Goal: Obtain resource: Download file/media

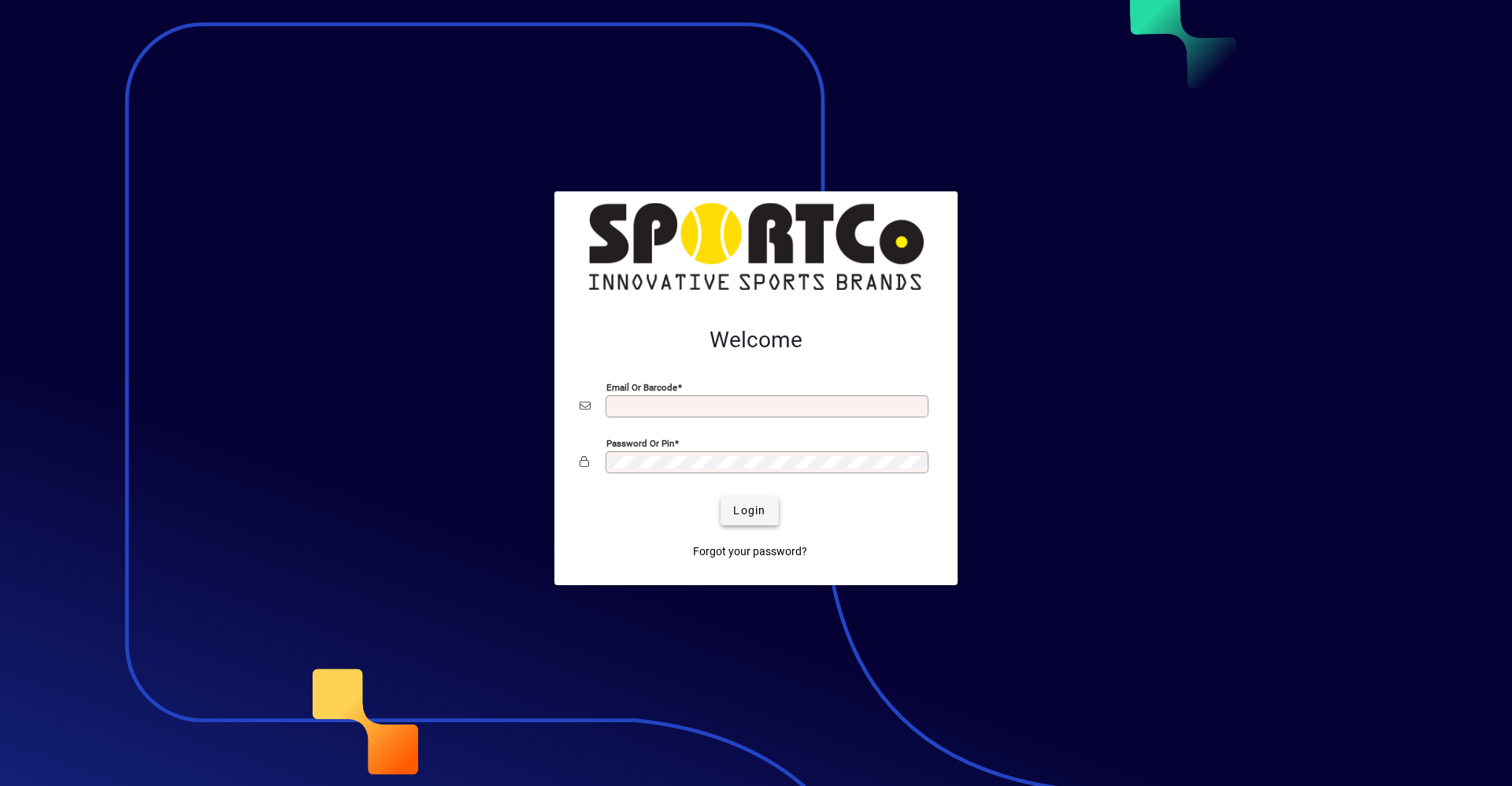
type input "**********"
click at [747, 515] on span "Login" at bounding box center [749, 511] width 32 height 17
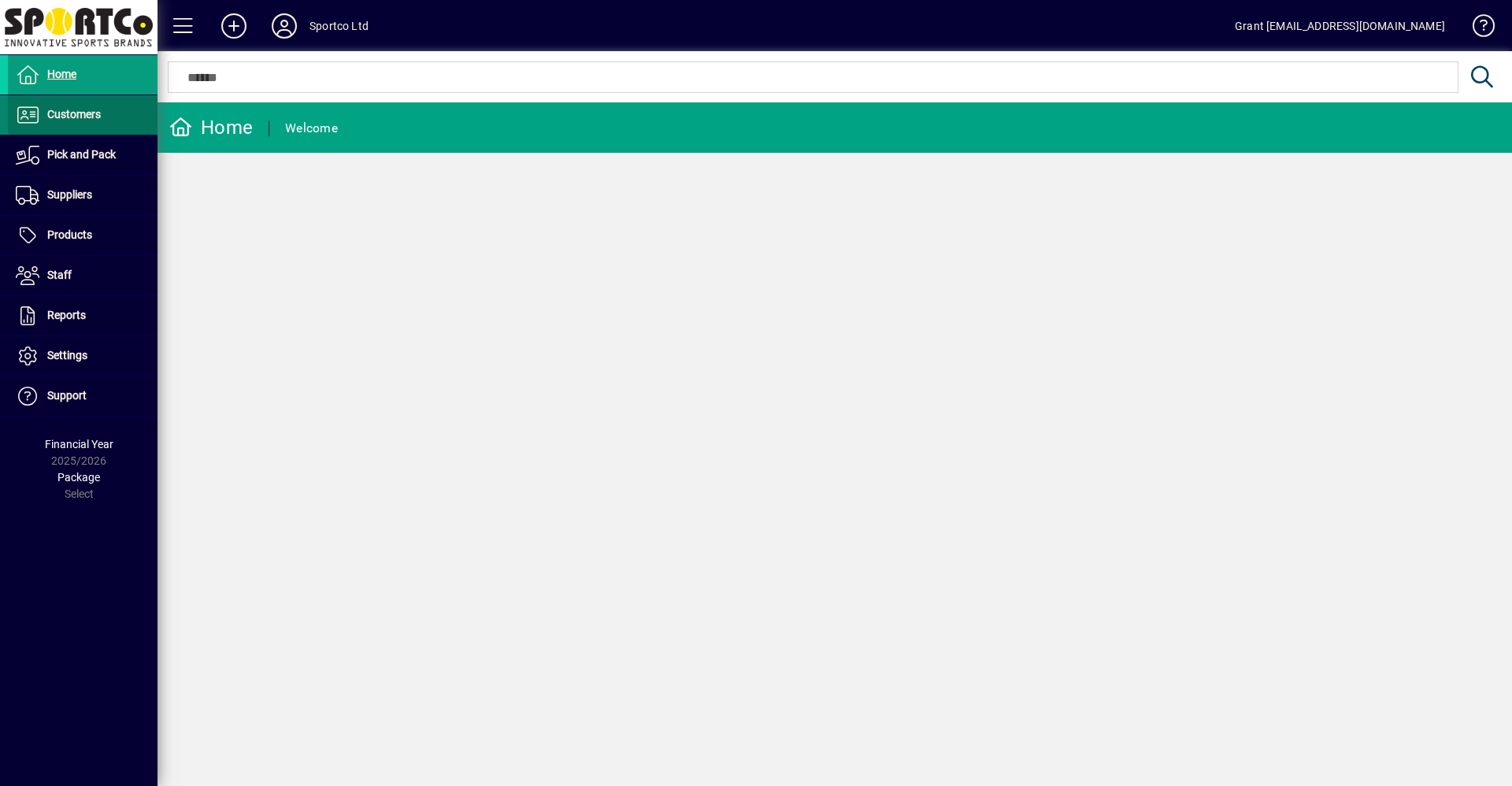
click at [74, 114] on span "Customers" at bounding box center [73, 114] width 53 height 12
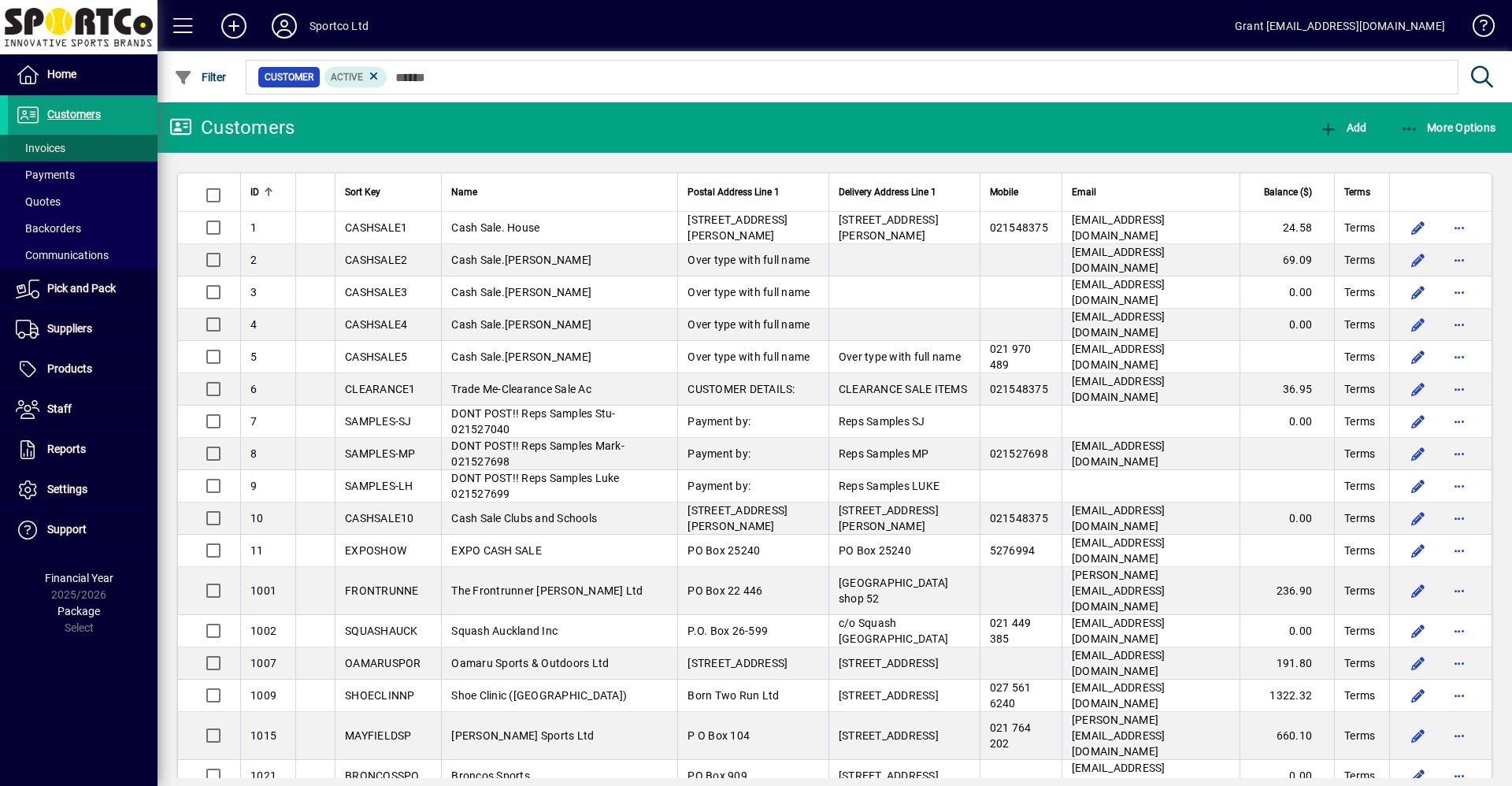
click at [52, 145] on span "Invoices" at bounding box center [40, 147] width 50 height 12
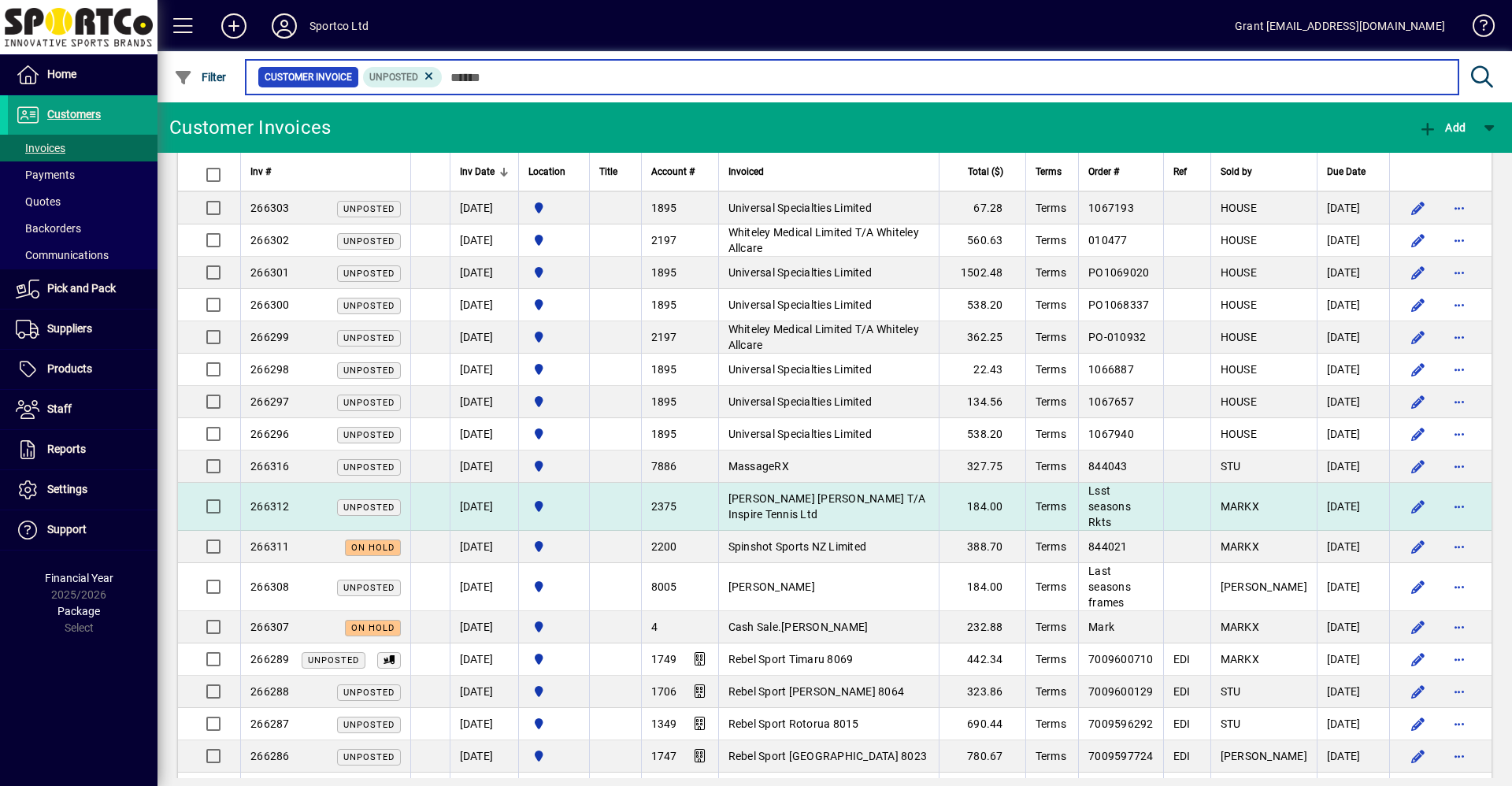
scroll to position [79, 0]
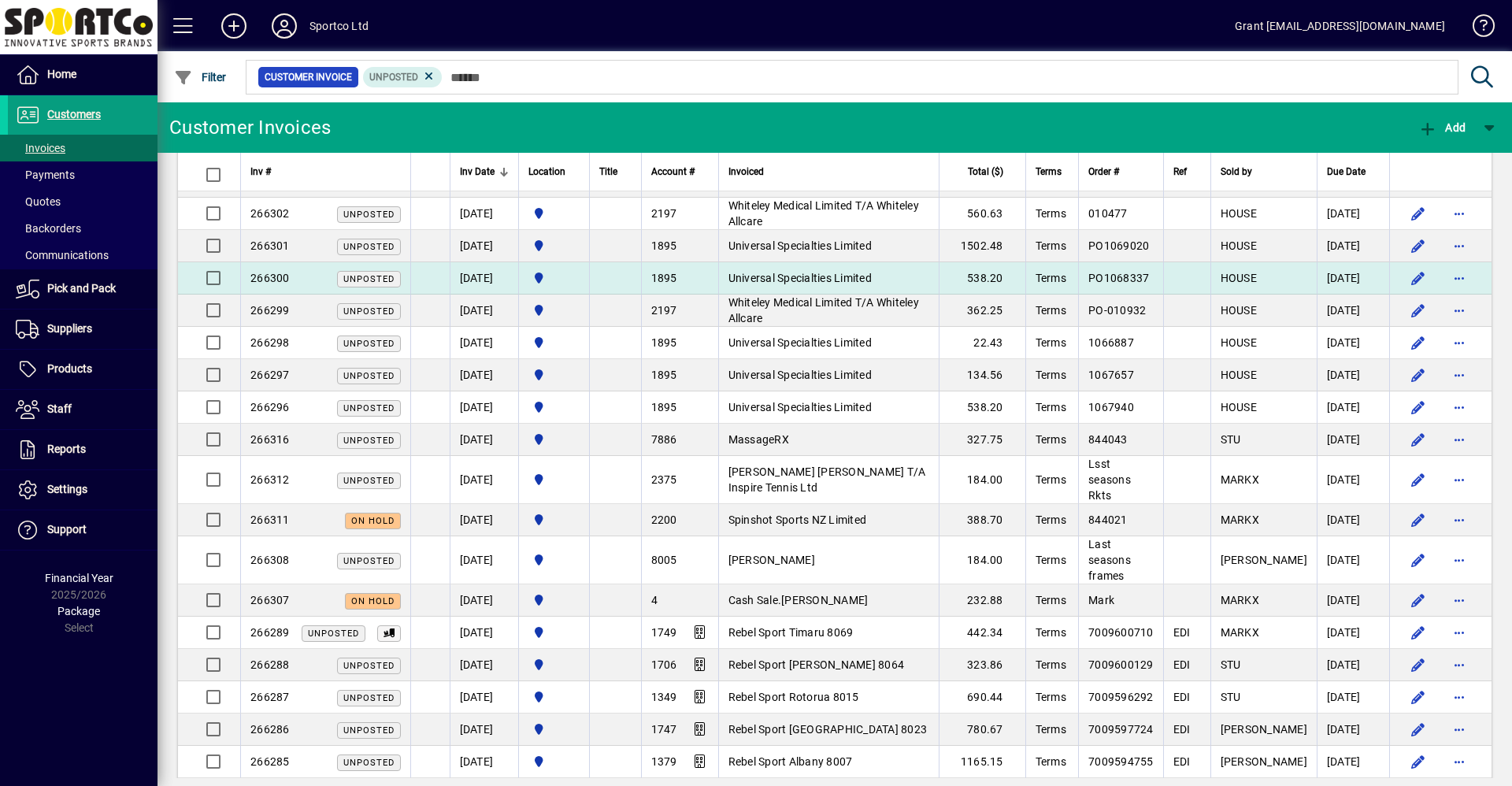
click at [773, 274] on span "Universal Specialties Limited" at bounding box center [800, 278] width 144 height 12
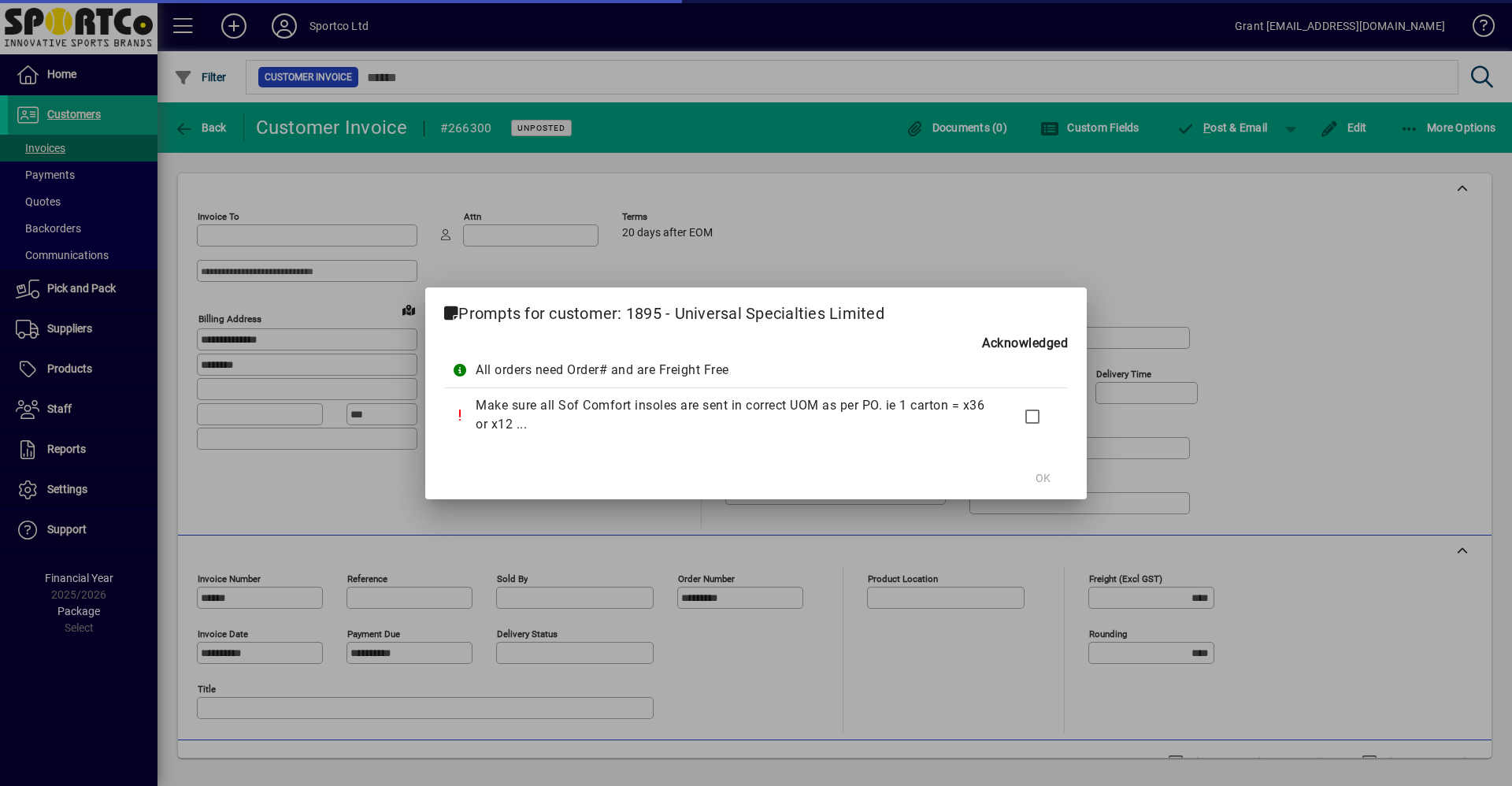
type input "**********"
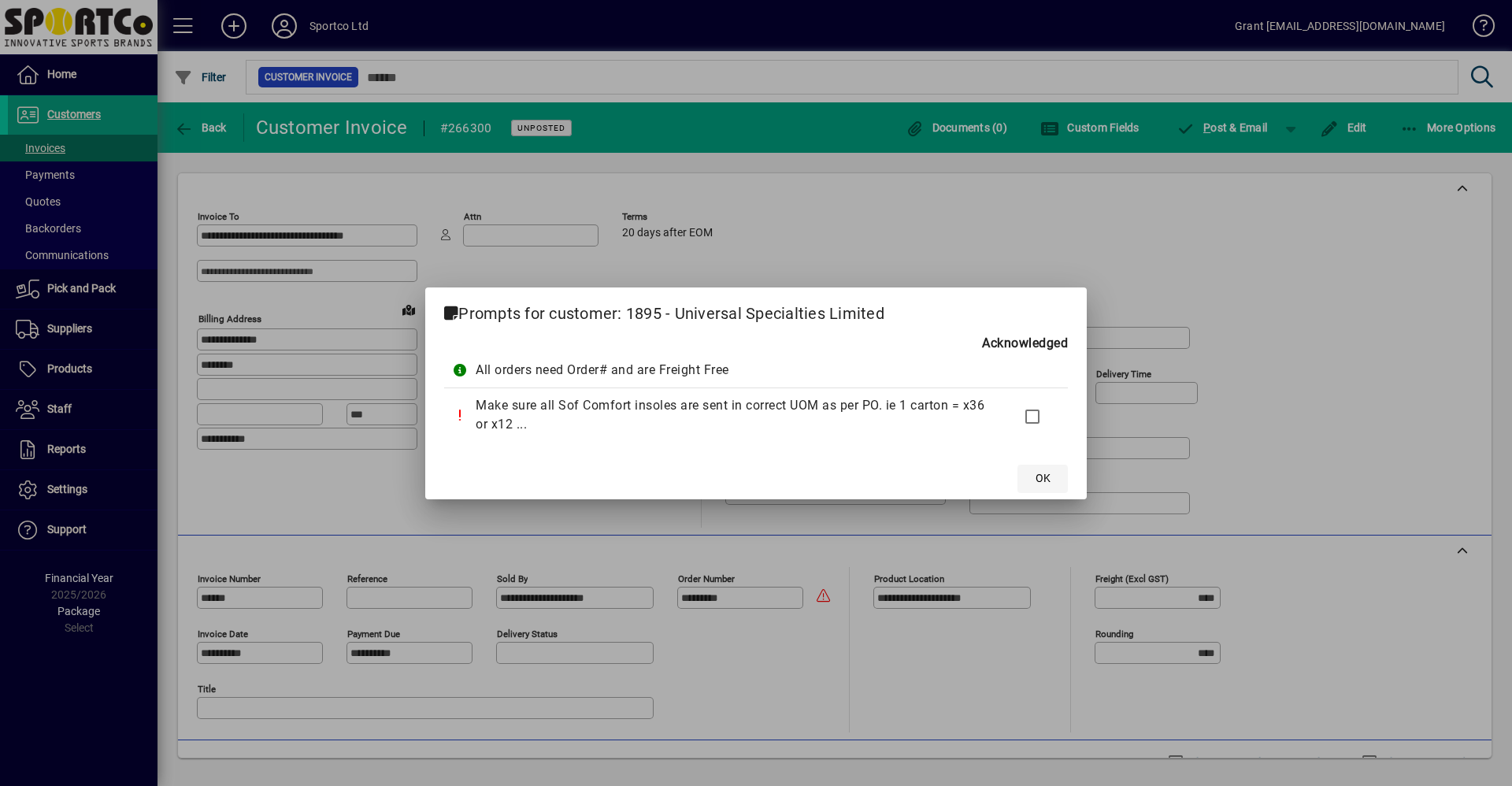
click at [1047, 484] on span "OK" at bounding box center [1043, 479] width 15 height 17
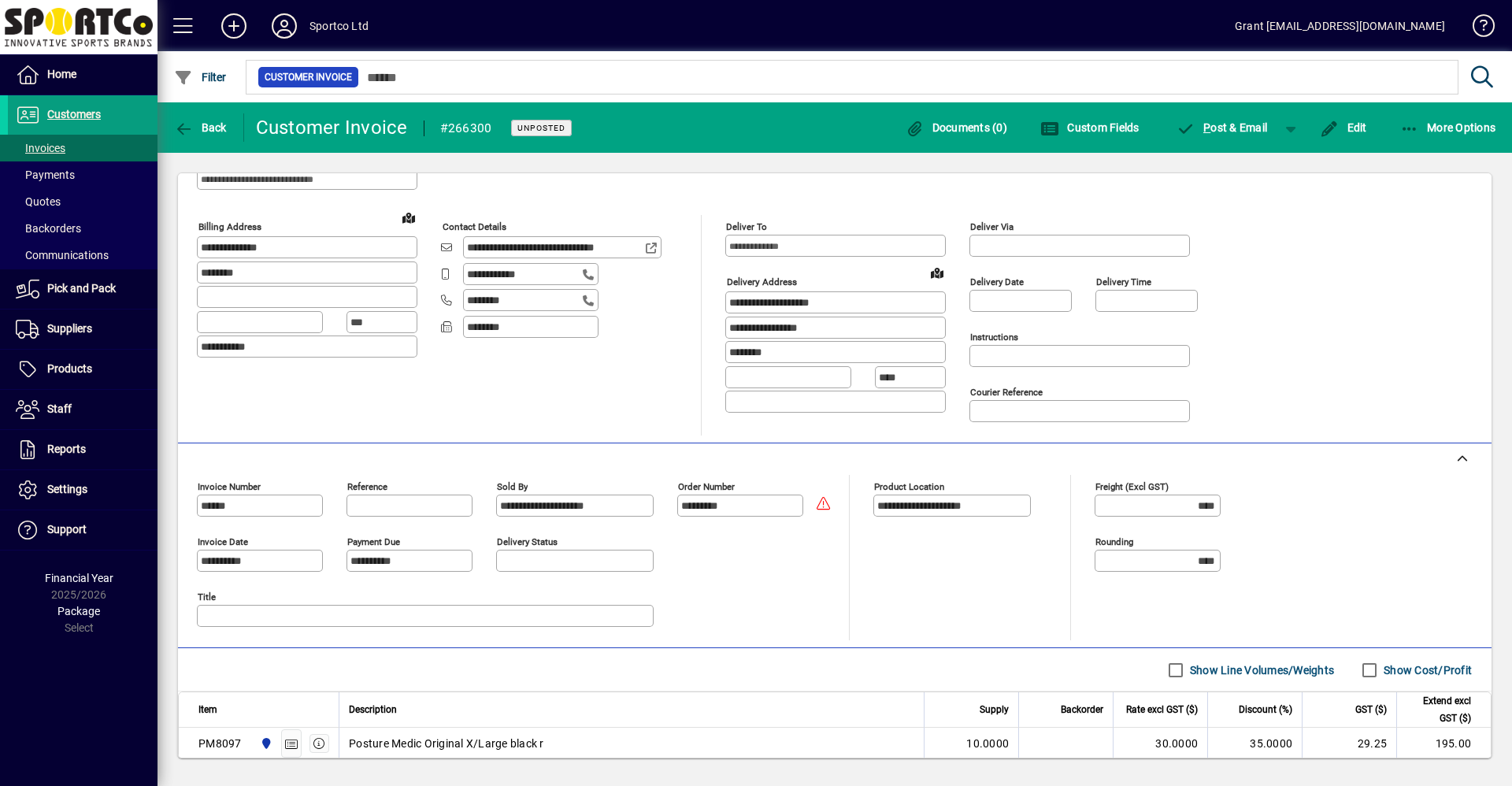
scroll to position [215, 0]
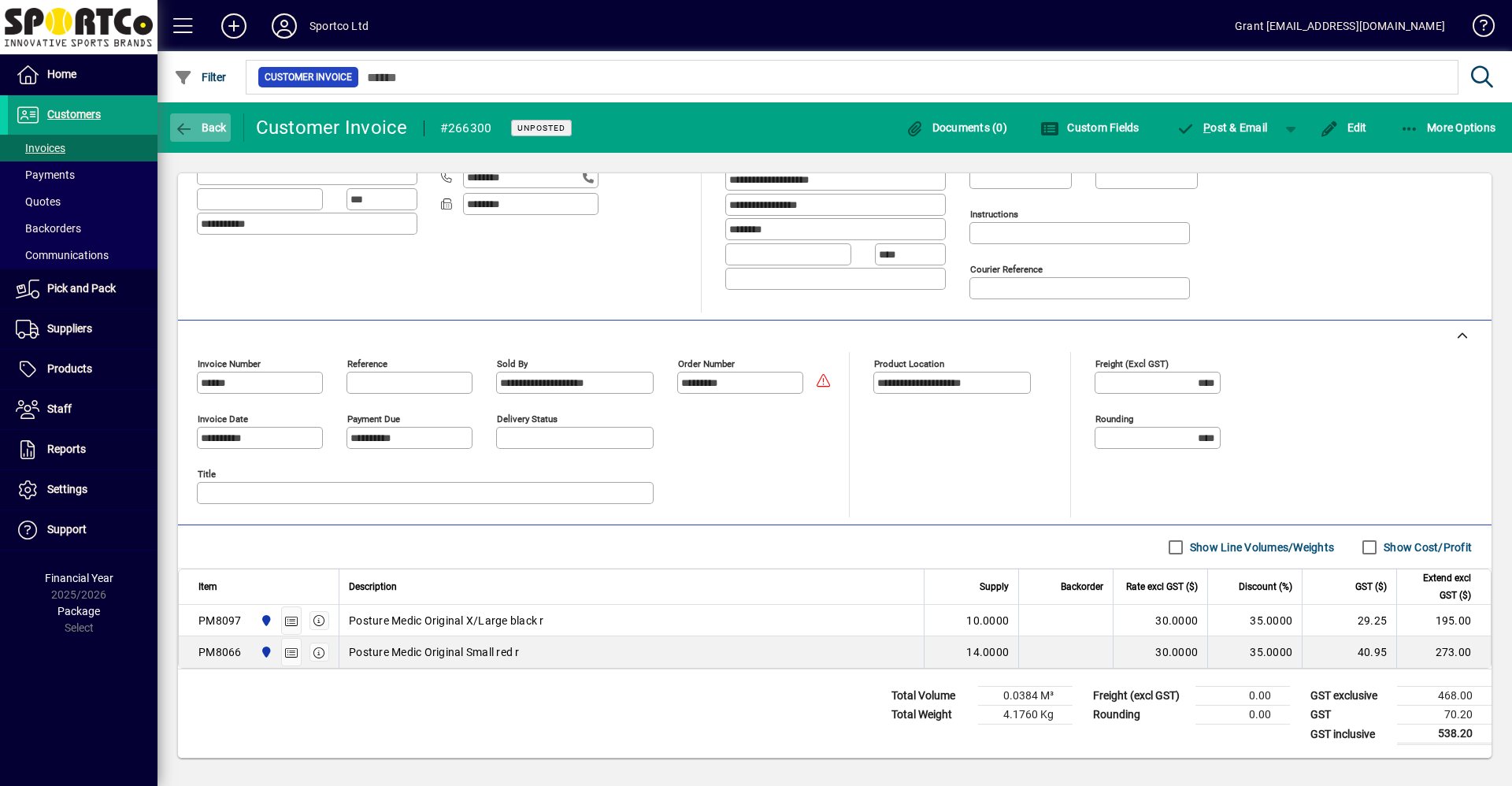
click at [198, 116] on span "button" at bounding box center [200, 128] width 61 height 38
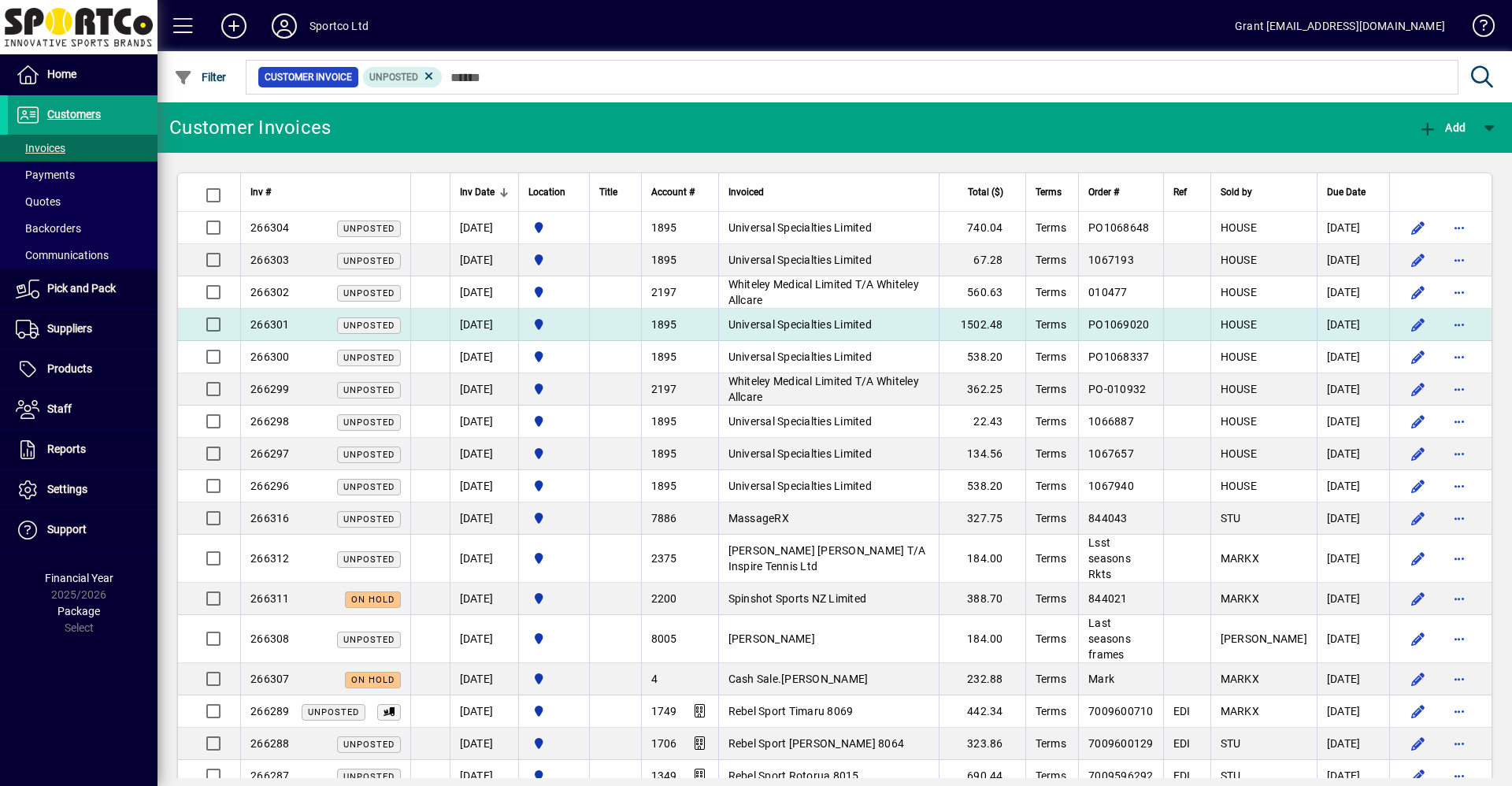
click at [1001, 321] on td "1502.48" at bounding box center [982, 325] width 86 height 32
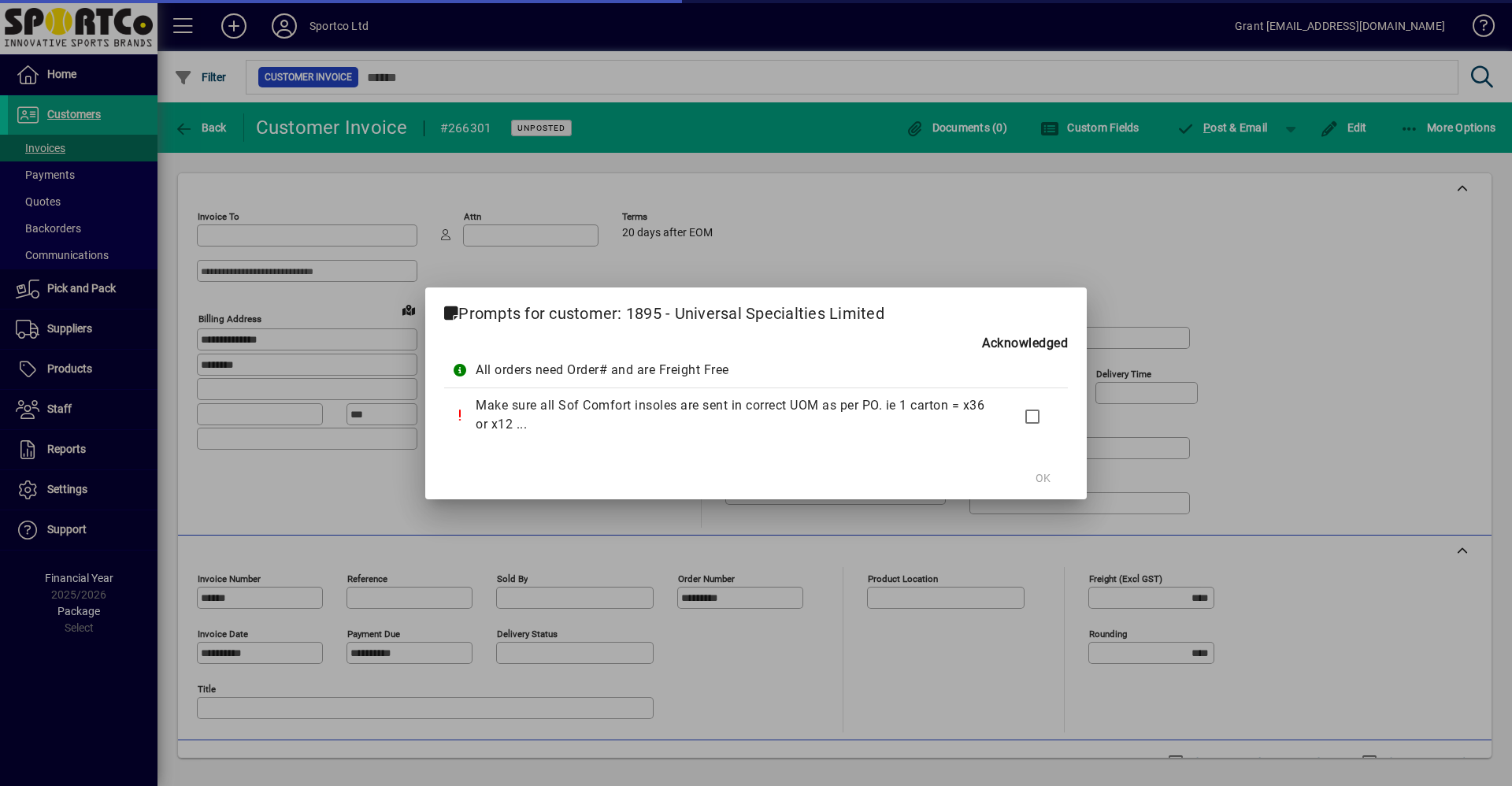
type input "**********"
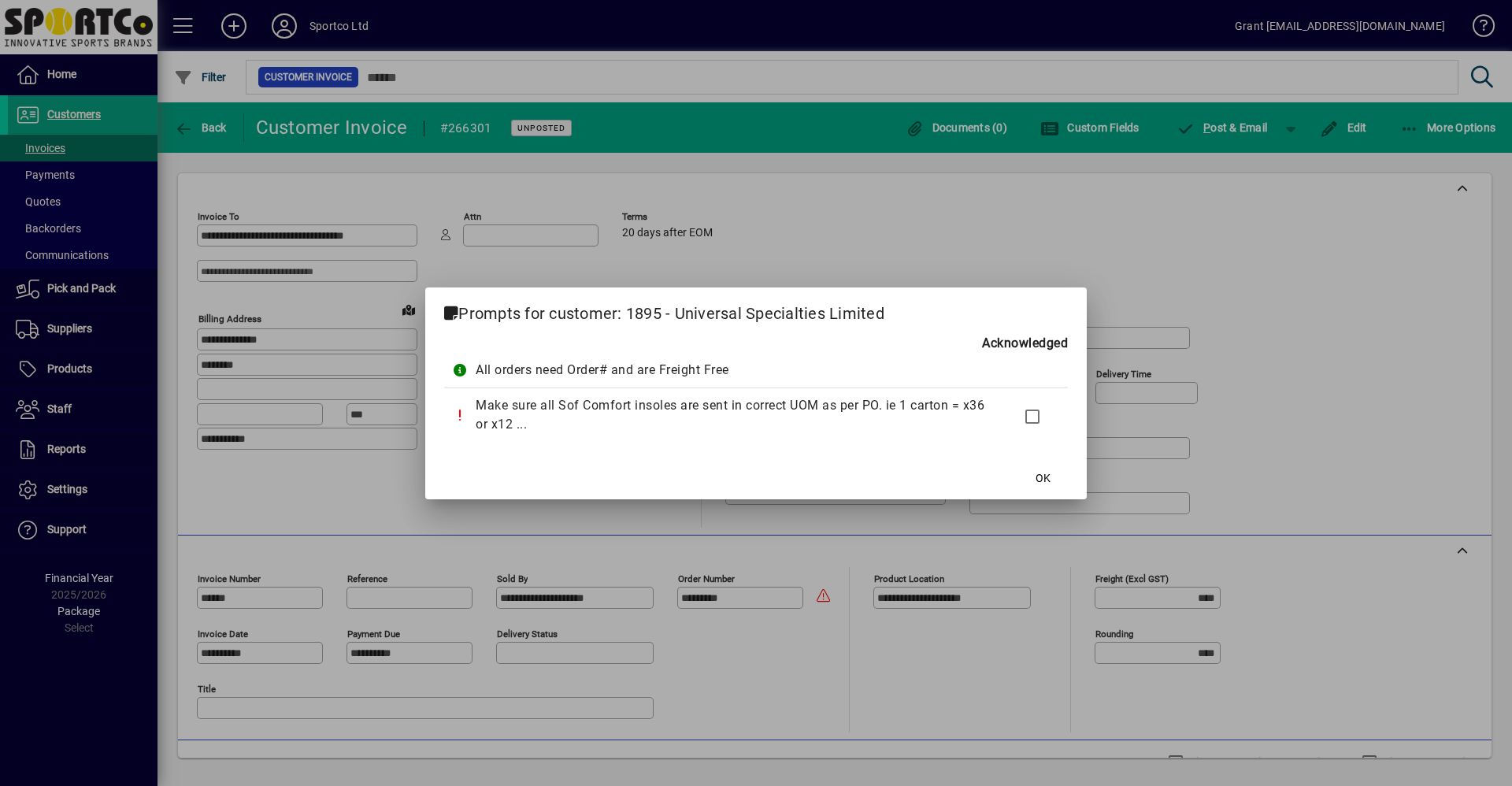
click at [1040, 479] on span "OK" at bounding box center [1043, 479] width 15 height 17
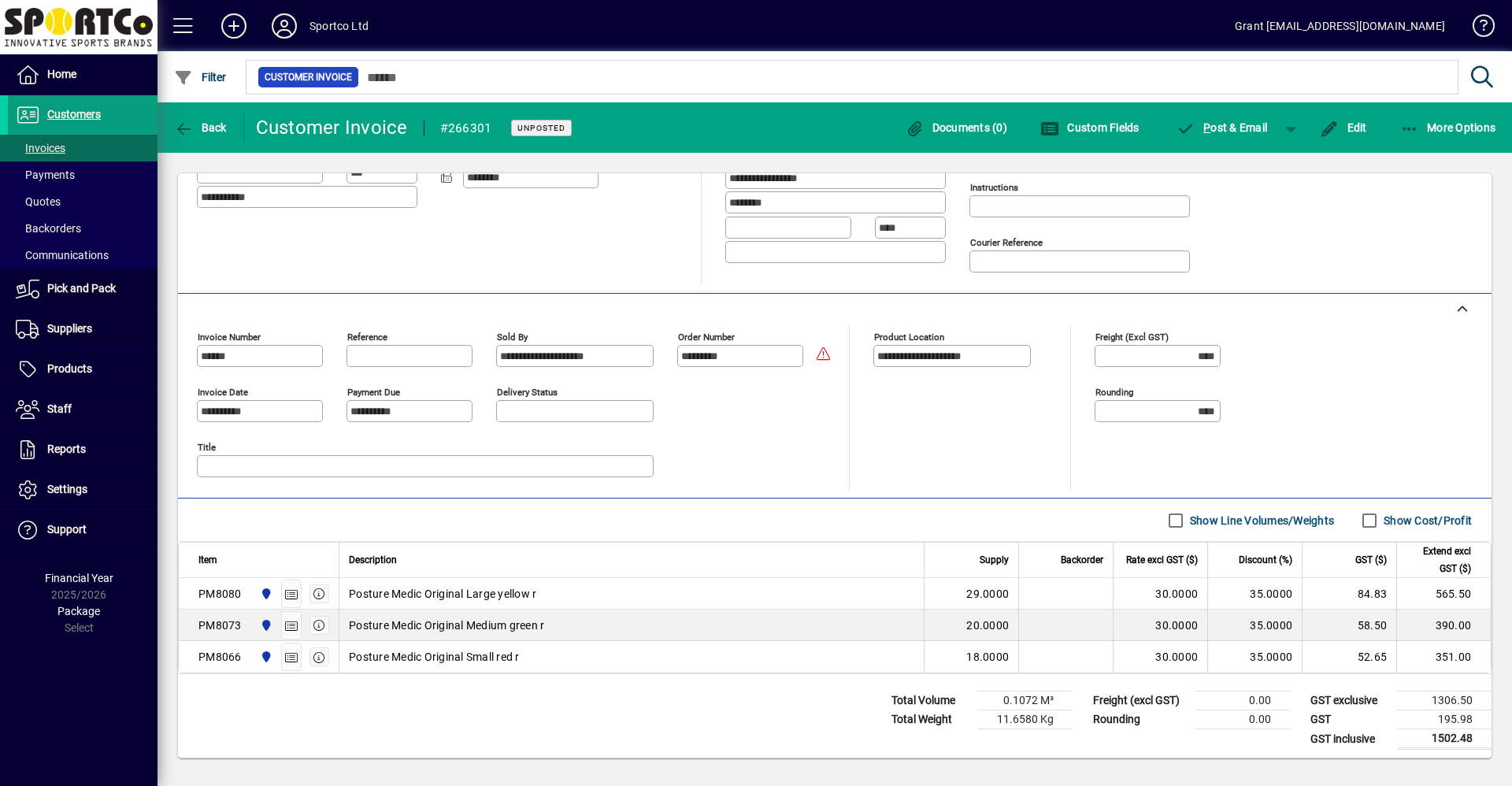
scroll to position [247, 0]
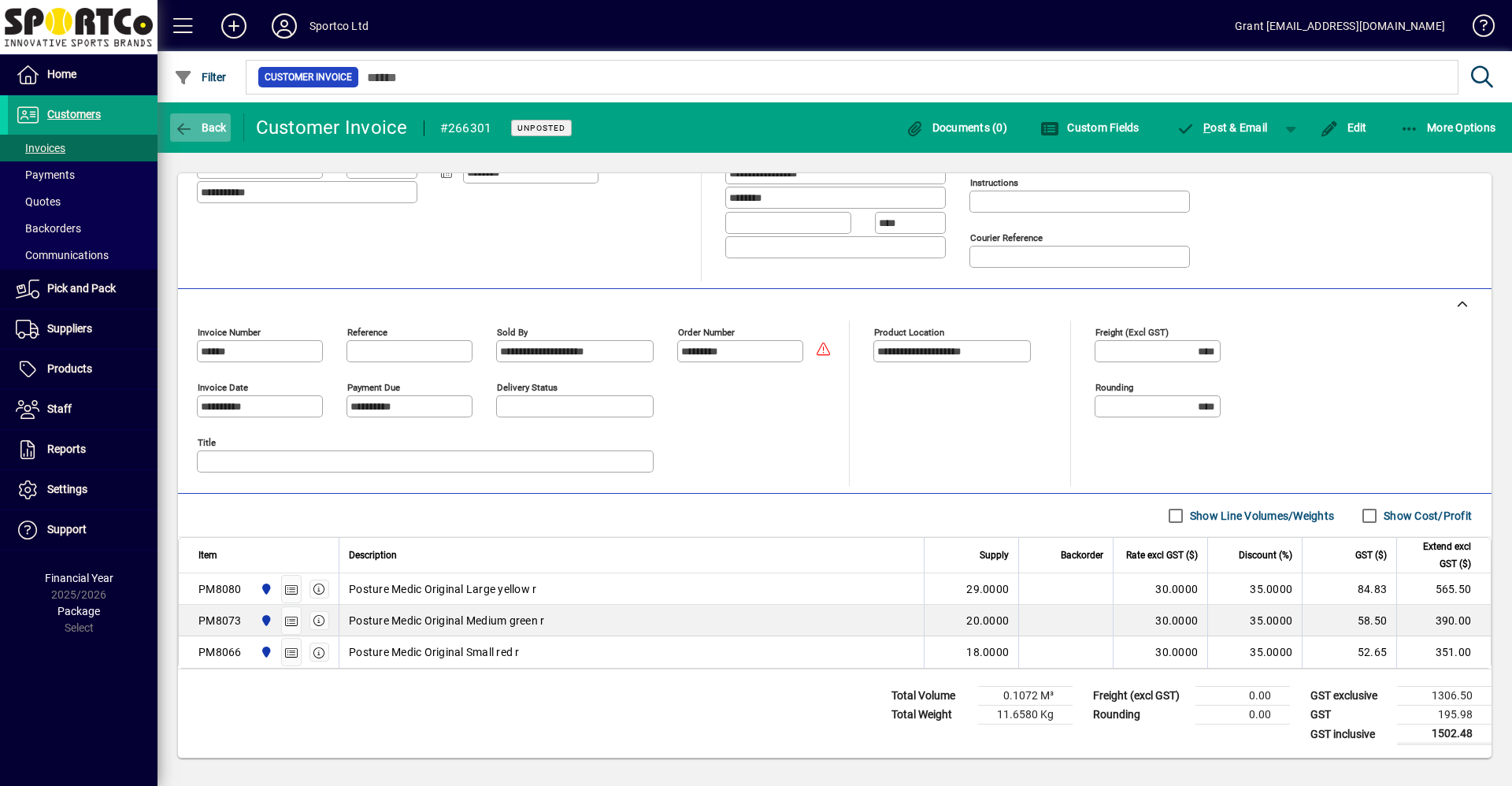
click at [209, 123] on span "Back" at bounding box center [200, 127] width 53 height 12
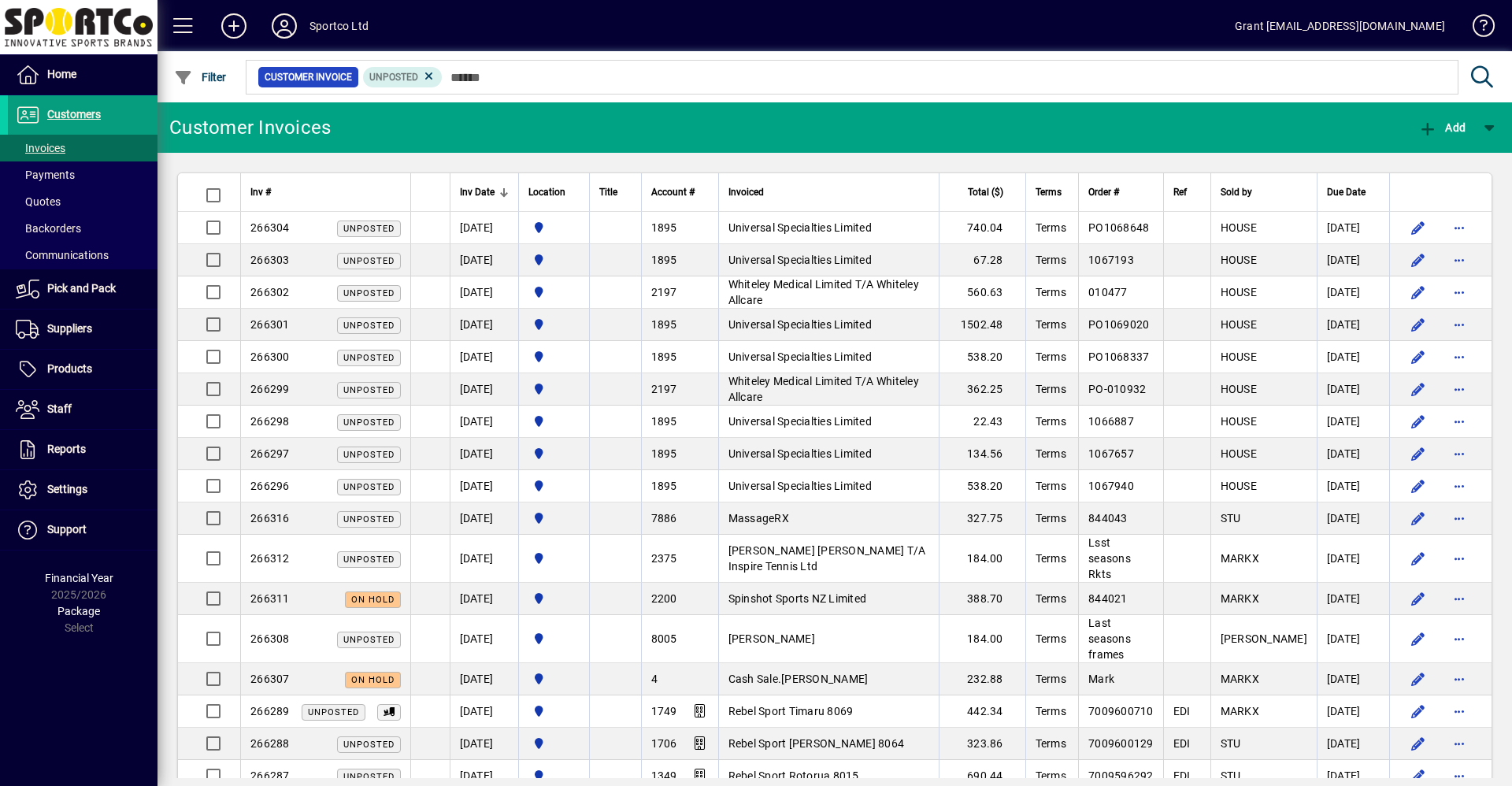
click at [1011, 228] on td "740.04" at bounding box center [982, 228] width 86 height 32
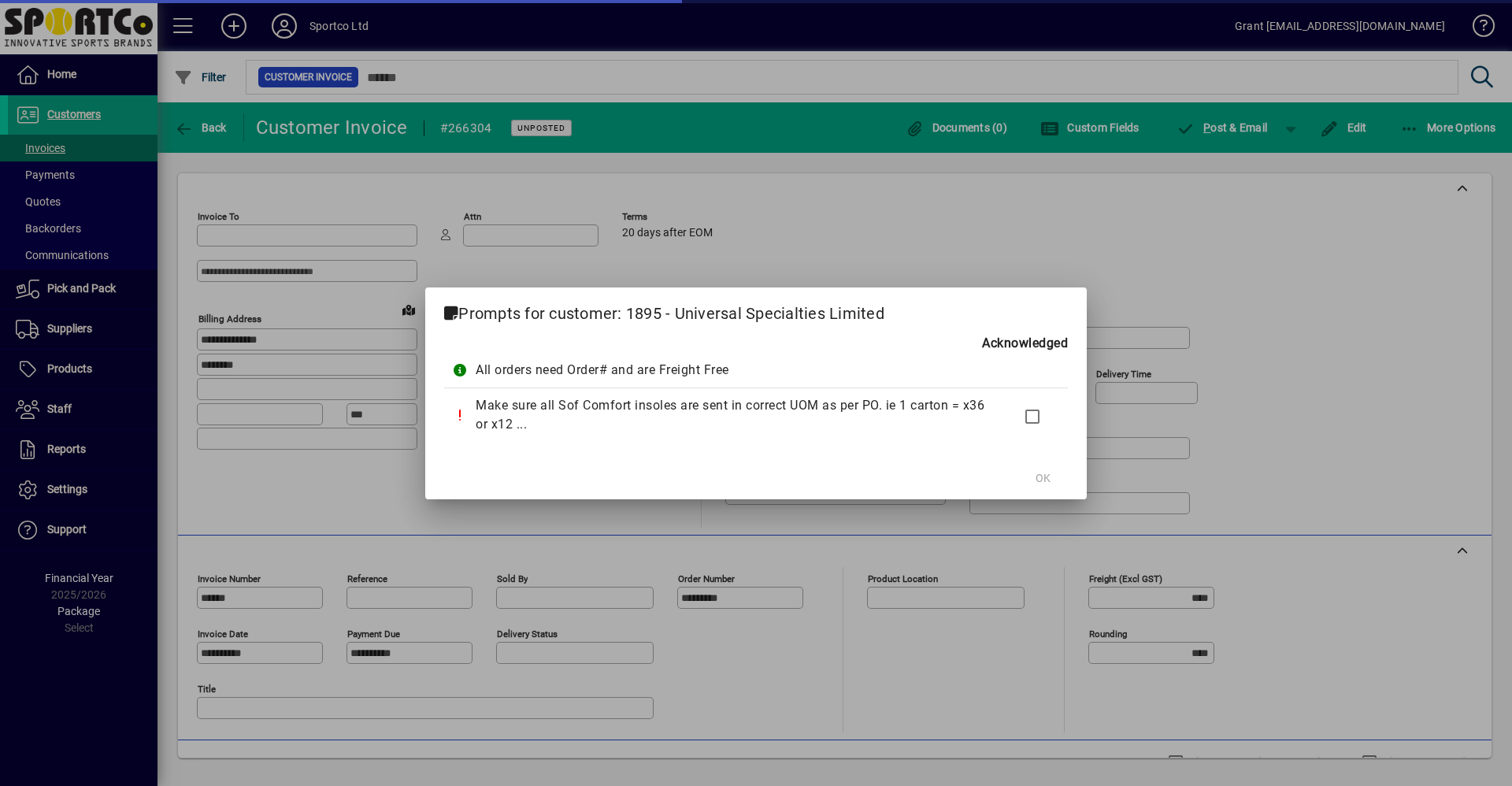
type input "**********"
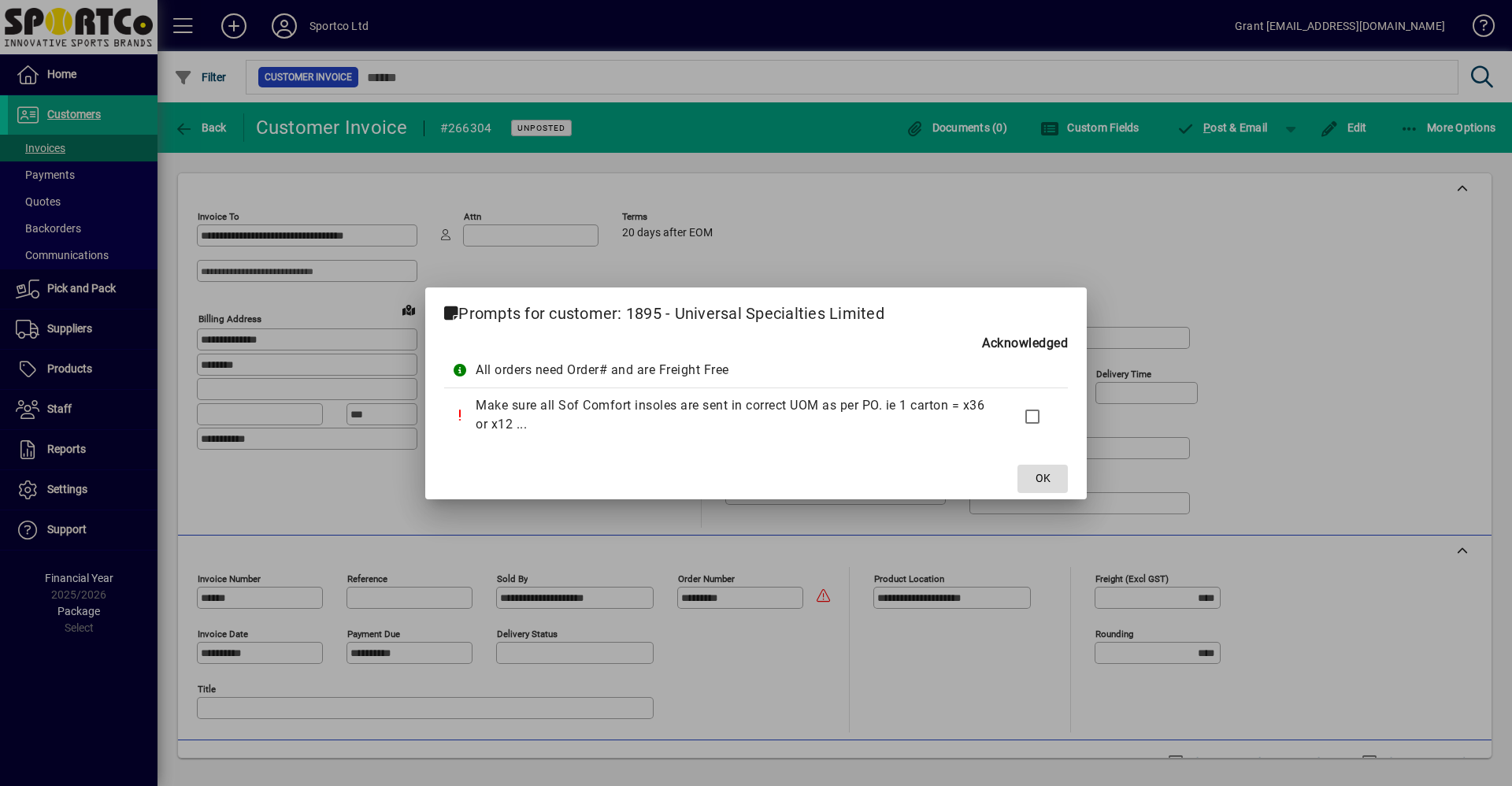
click at [1047, 476] on span "OK" at bounding box center [1043, 479] width 15 height 17
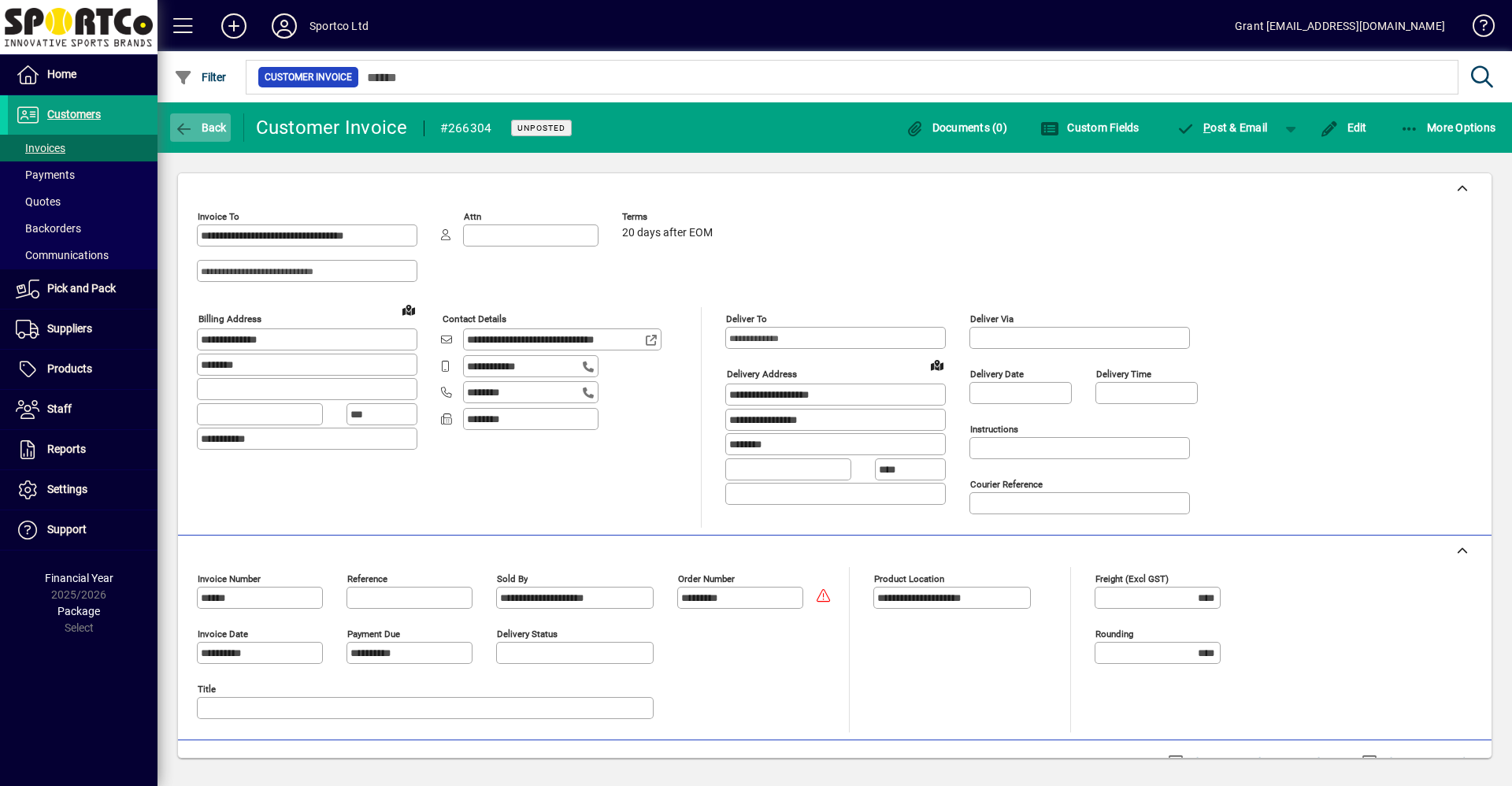
click at [203, 127] on span "Back" at bounding box center [200, 127] width 53 height 12
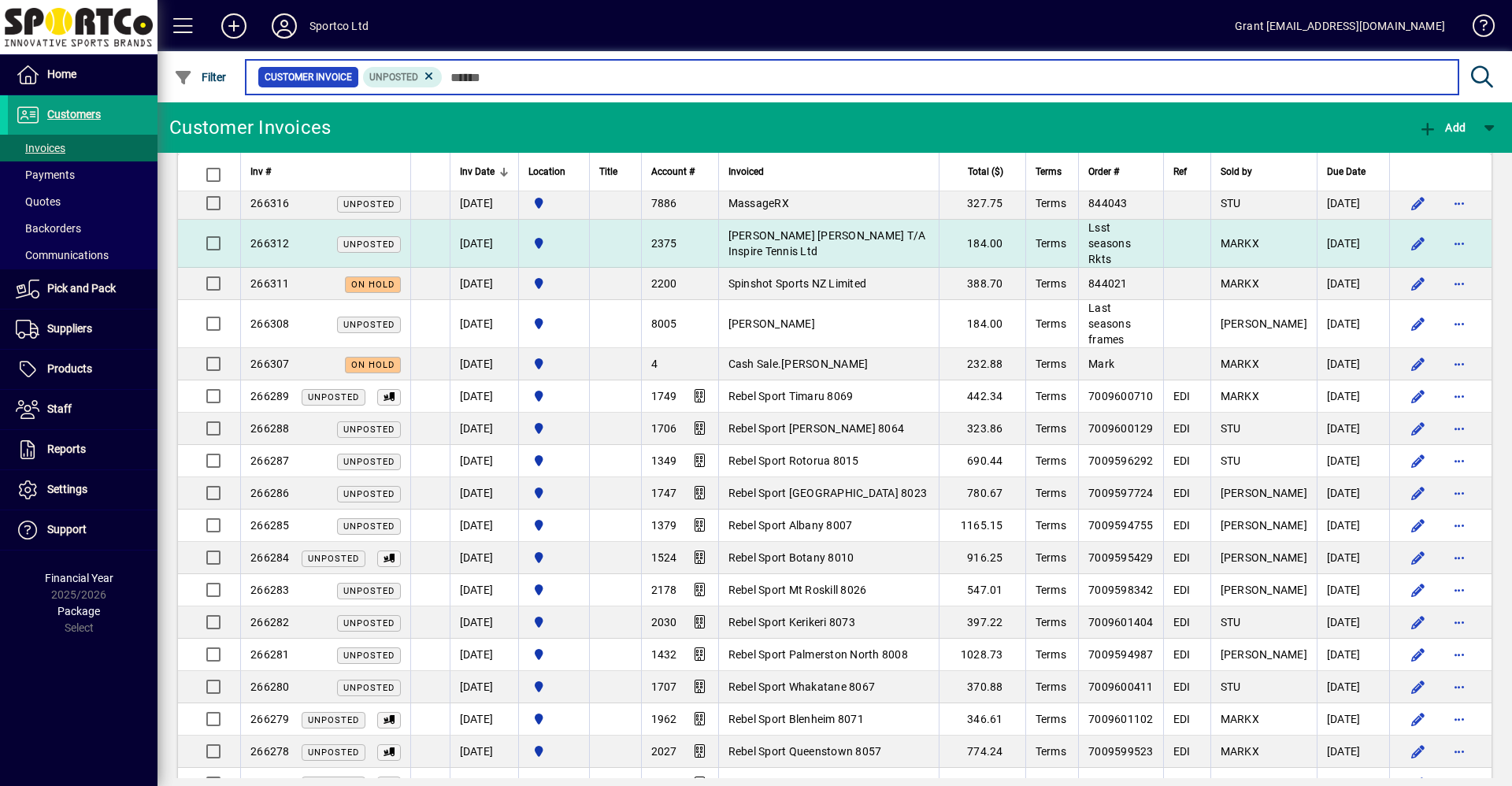
scroll to position [237, 0]
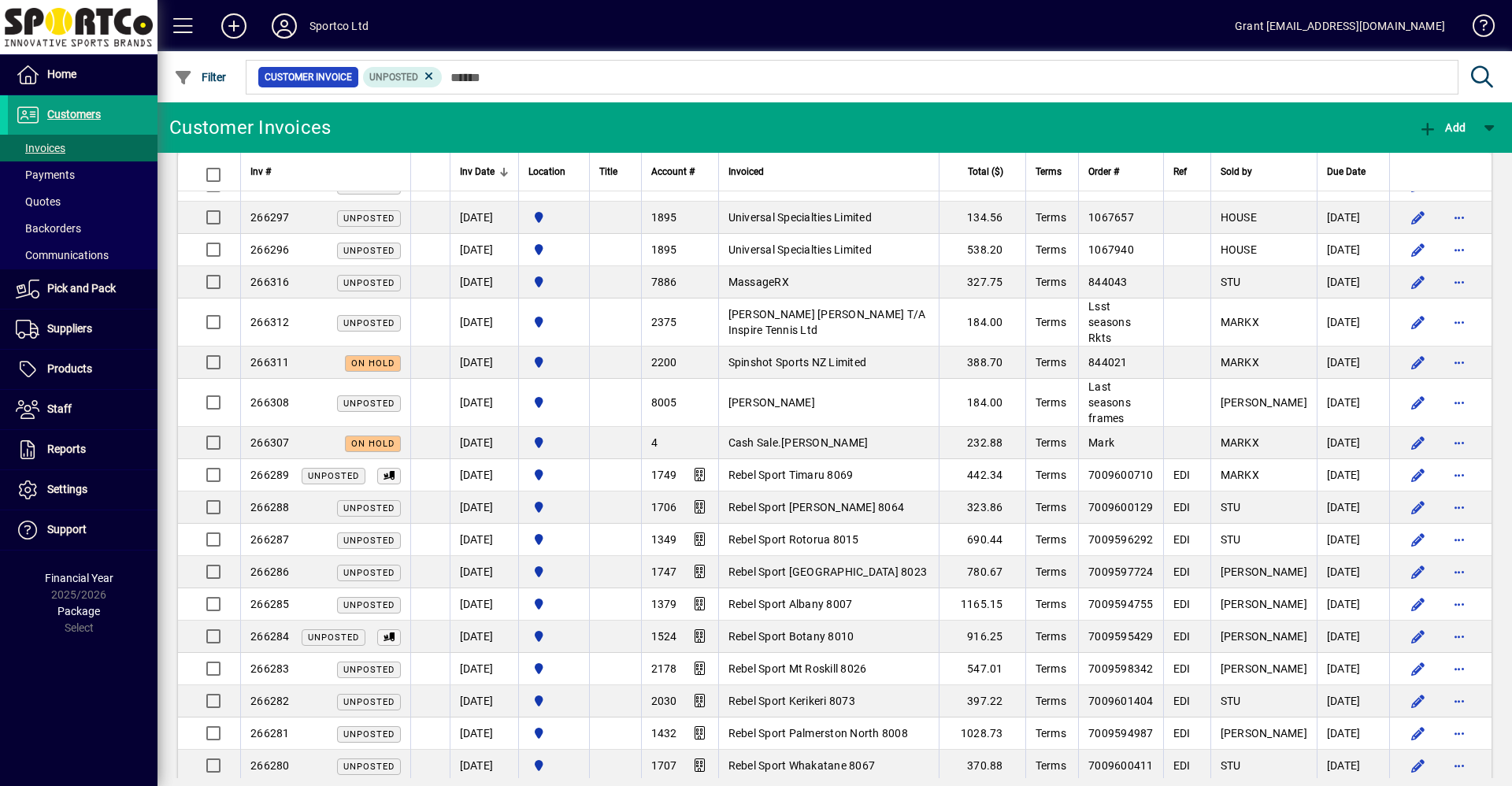
click at [813, 282] on td "MassageRX" at bounding box center [828, 283] width 221 height 32
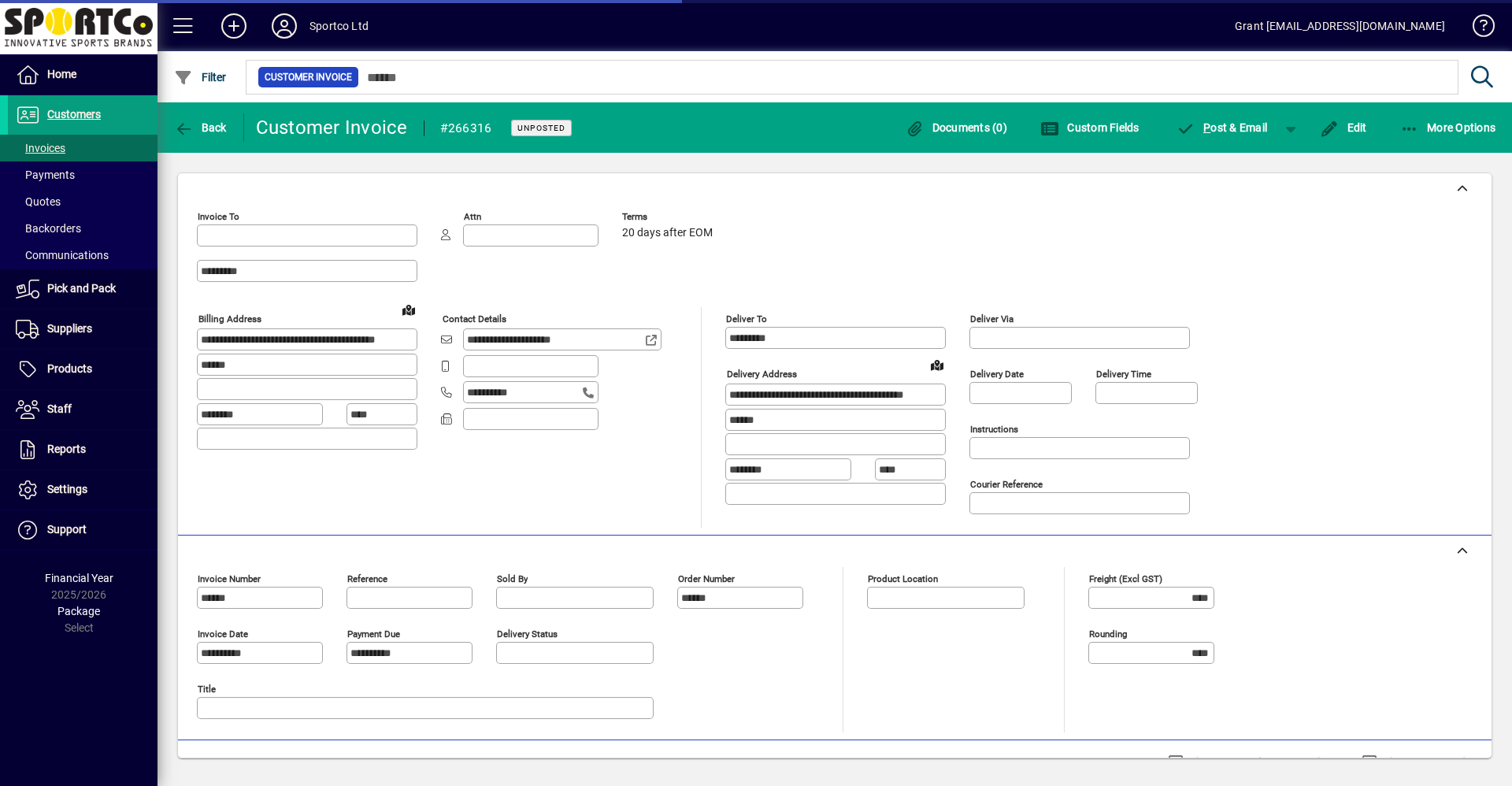
type input "**********"
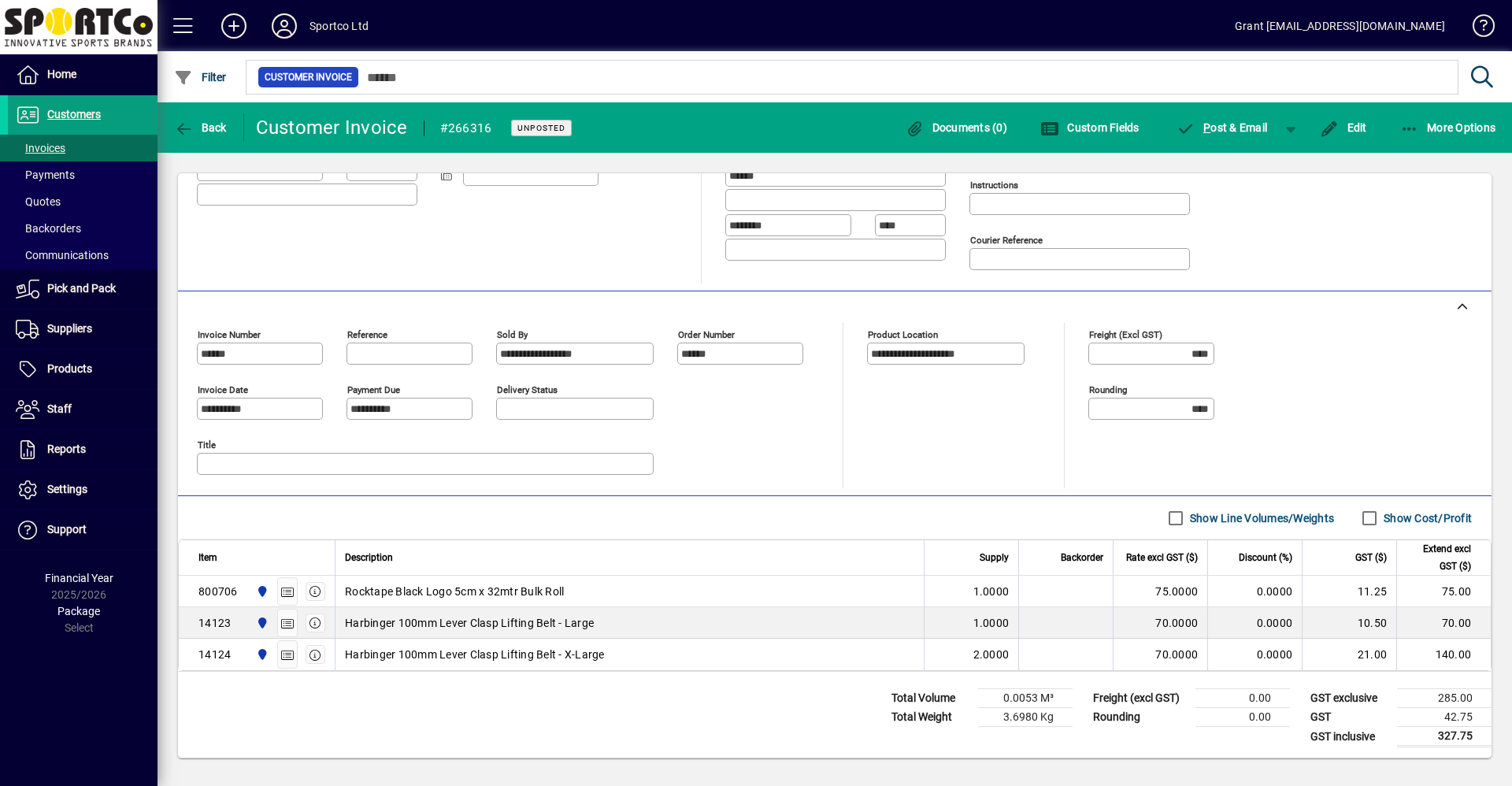
scroll to position [247, 0]
click at [188, 124] on icon "button" at bounding box center [183, 129] width 20 height 16
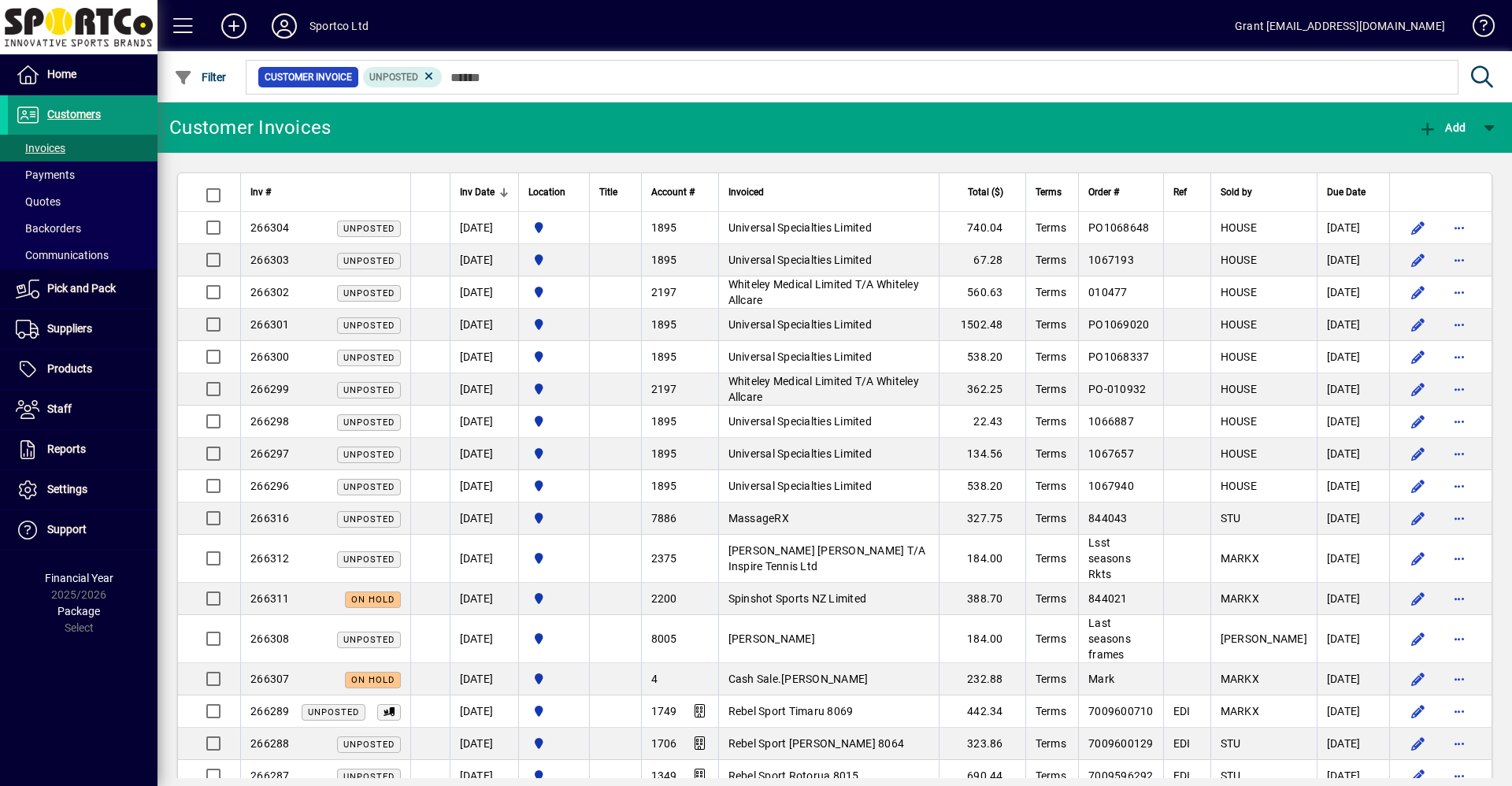
click at [64, 110] on span "Customers" at bounding box center [73, 114] width 53 height 12
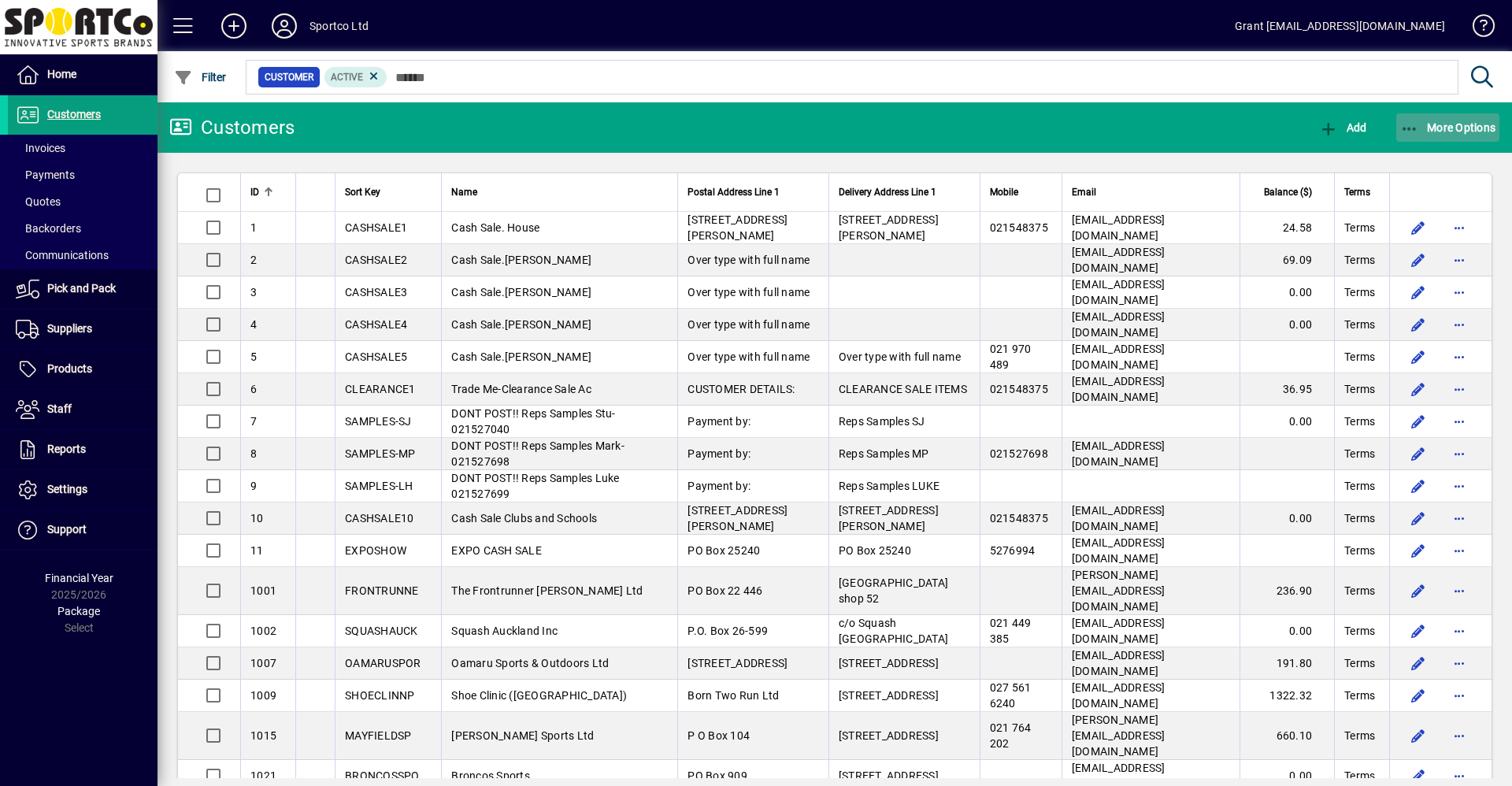
click at [1459, 117] on span "button" at bounding box center [1448, 128] width 104 height 38
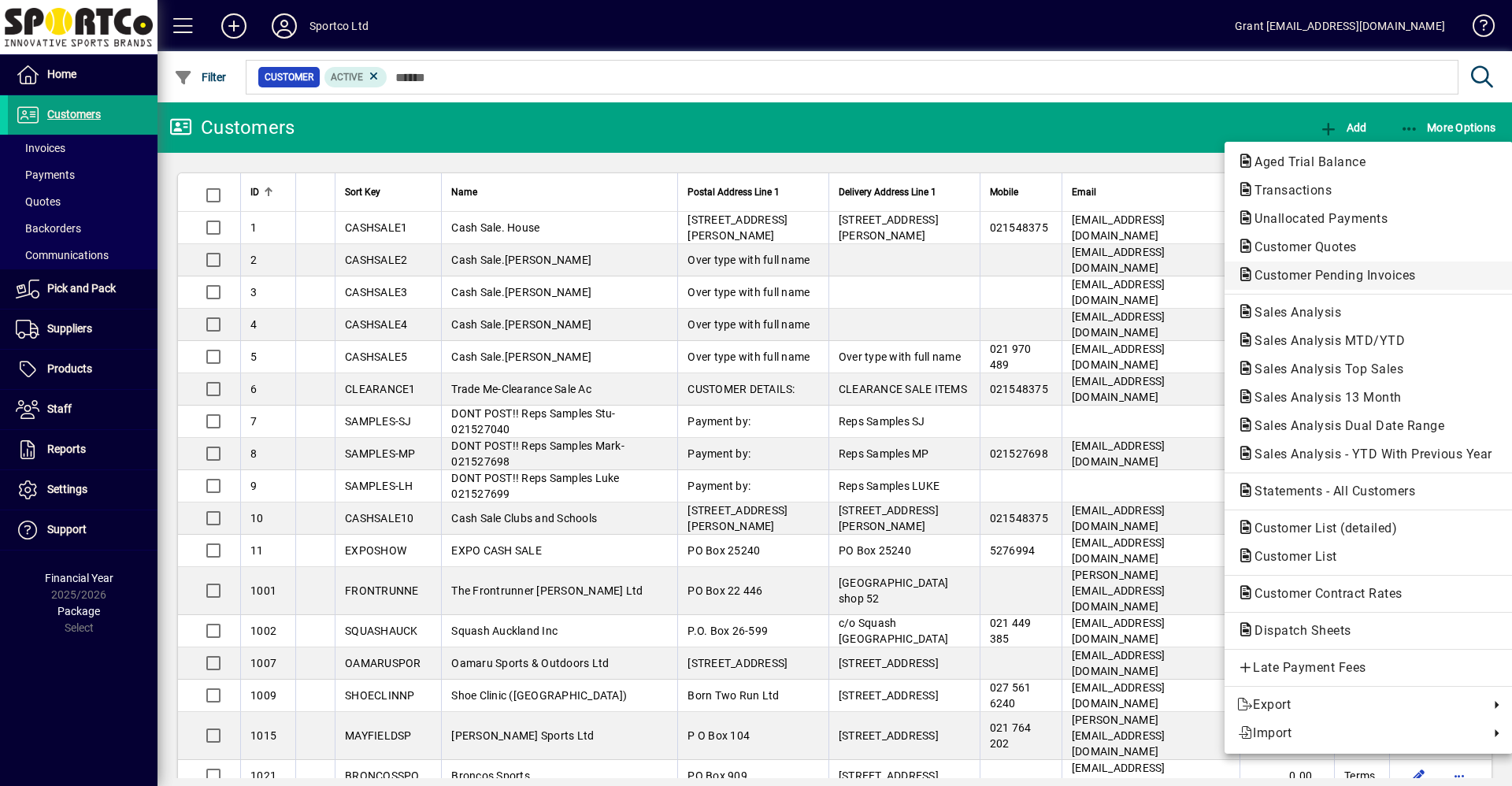
click at [1322, 272] on span "Customer Pending Invoices" at bounding box center [1330, 275] width 187 height 15
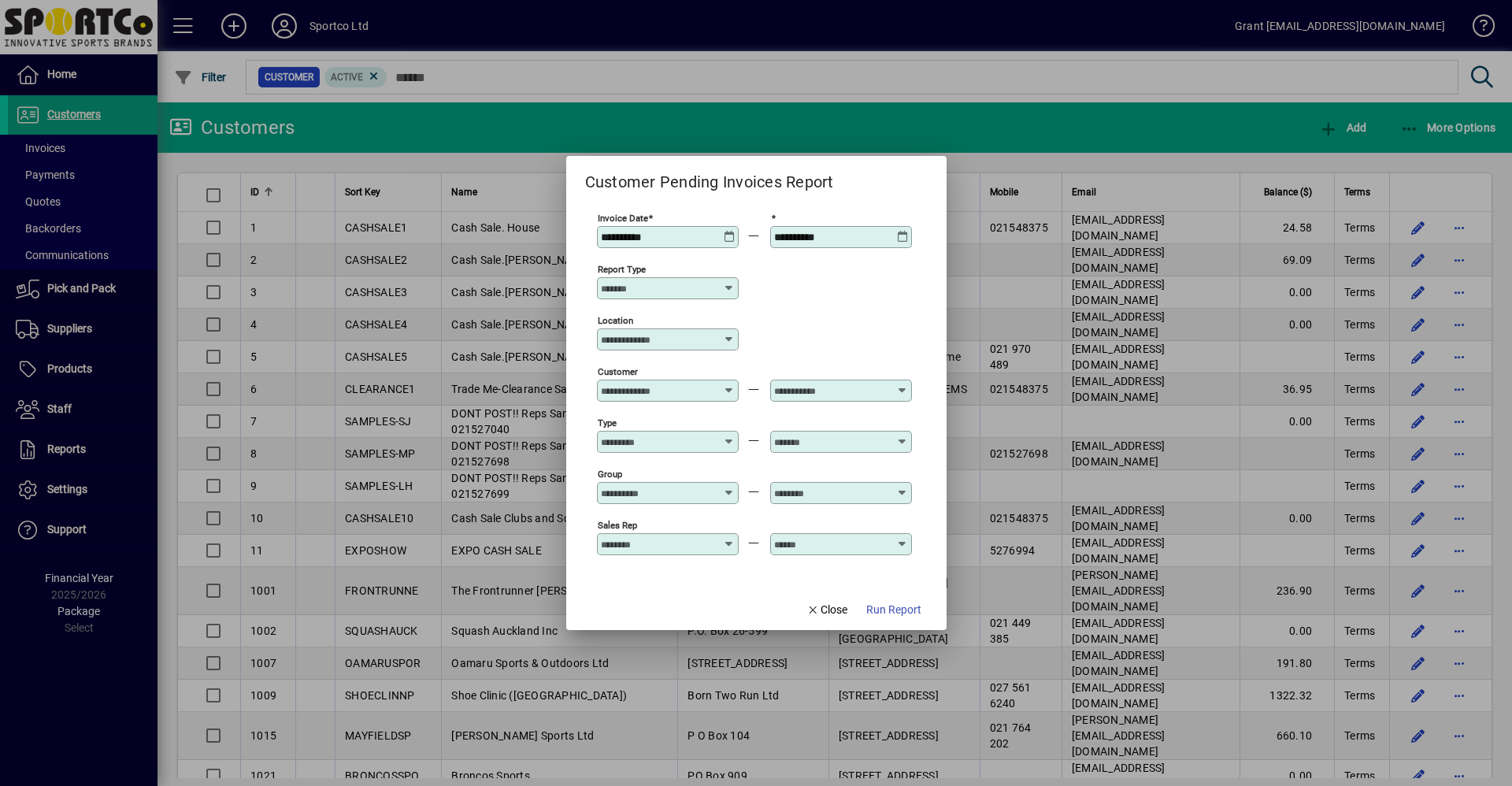
drag, startPoint x: 601, startPoint y: 237, endPoint x: 612, endPoint y: 237, distance: 11.0
click at [612, 237] on input "**********" at bounding box center [658, 237] width 115 height 12
type input "**********"
click at [898, 608] on span "Run Report" at bounding box center [893, 610] width 55 height 17
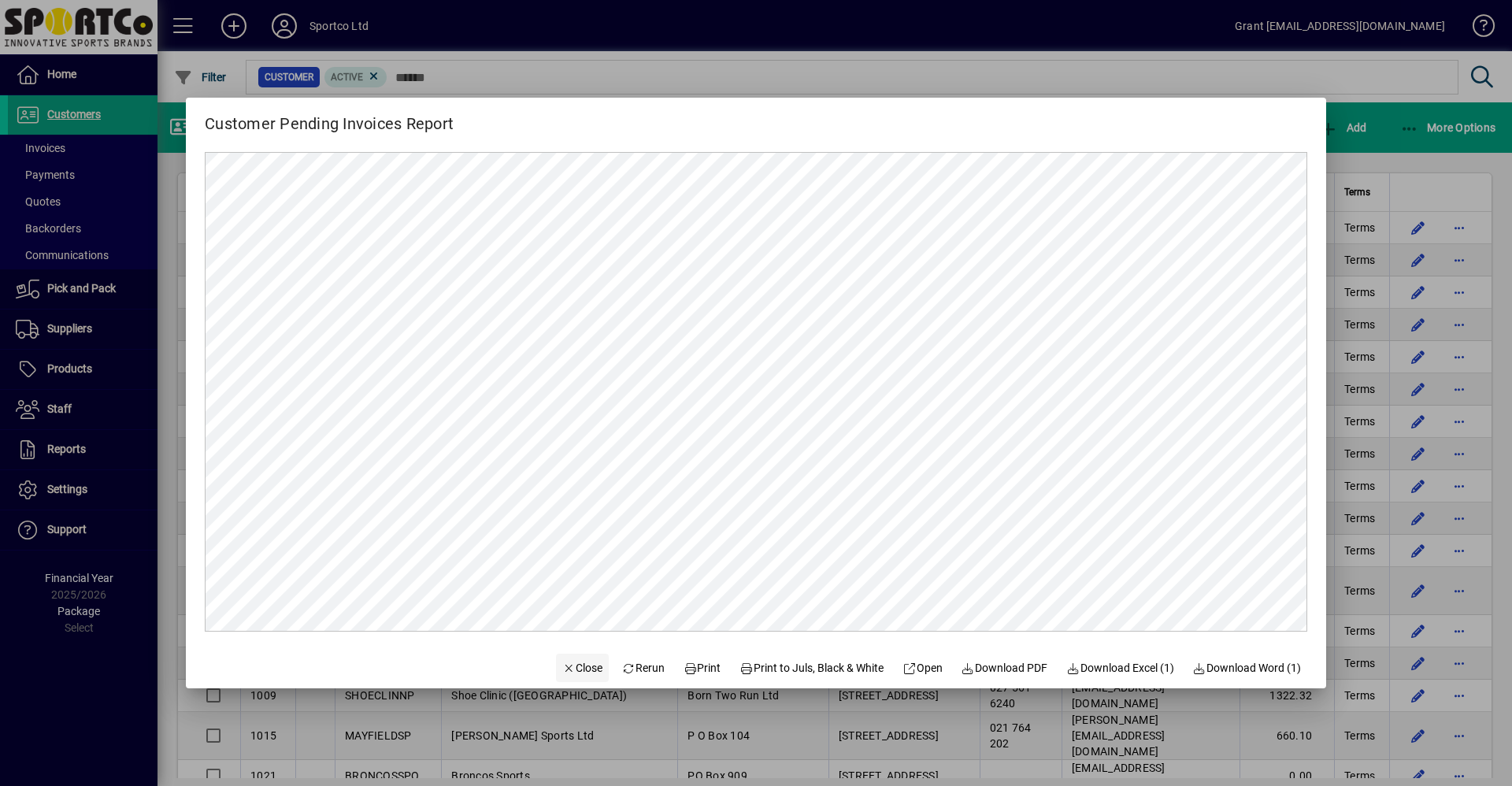
click at [579, 666] on span "Close" at bounding box center [583, 669] width 41 height 17
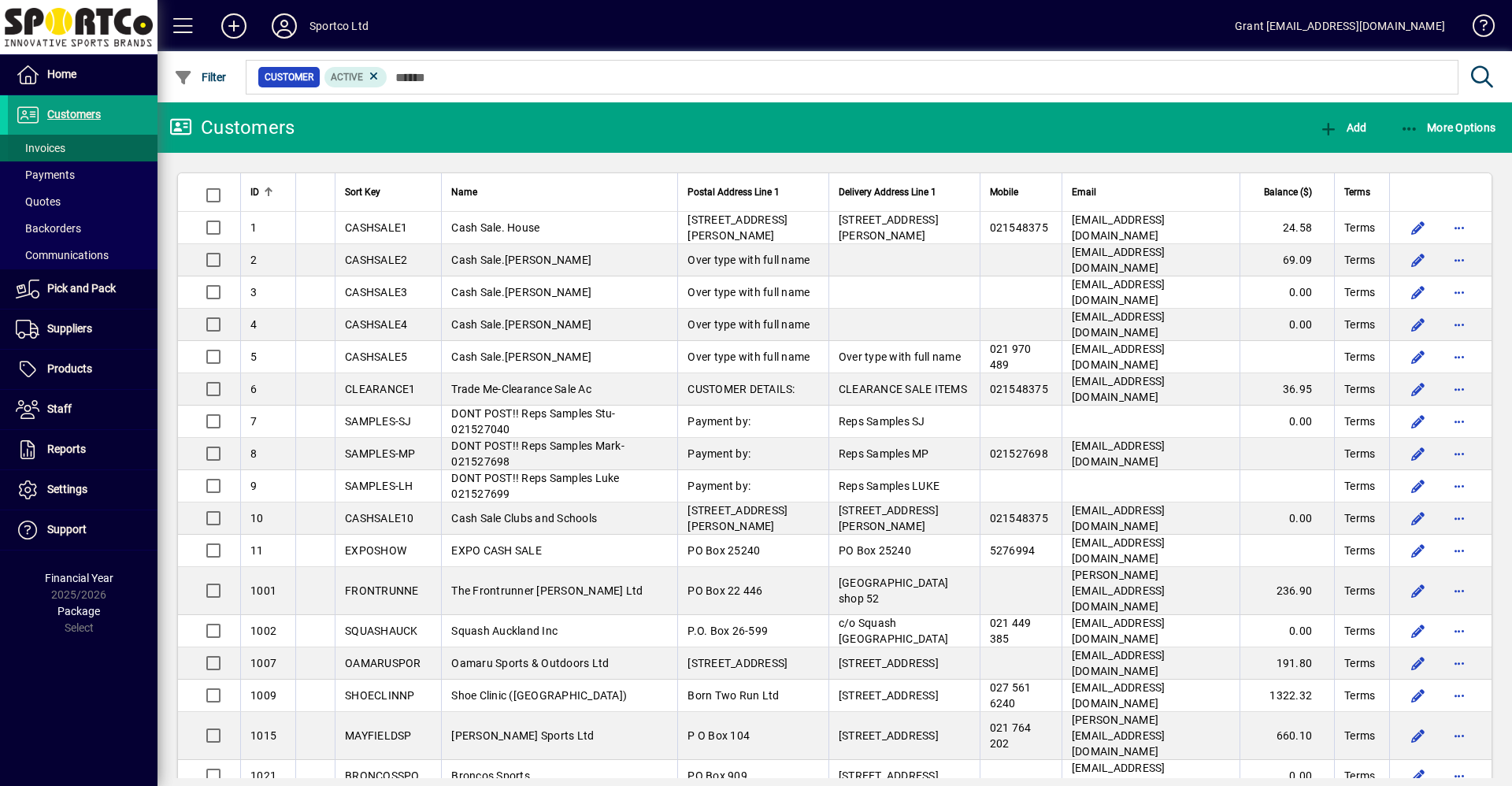
click at [38, 145] on span "Invoices" at bounding box center [40, 147] width 50 height 12
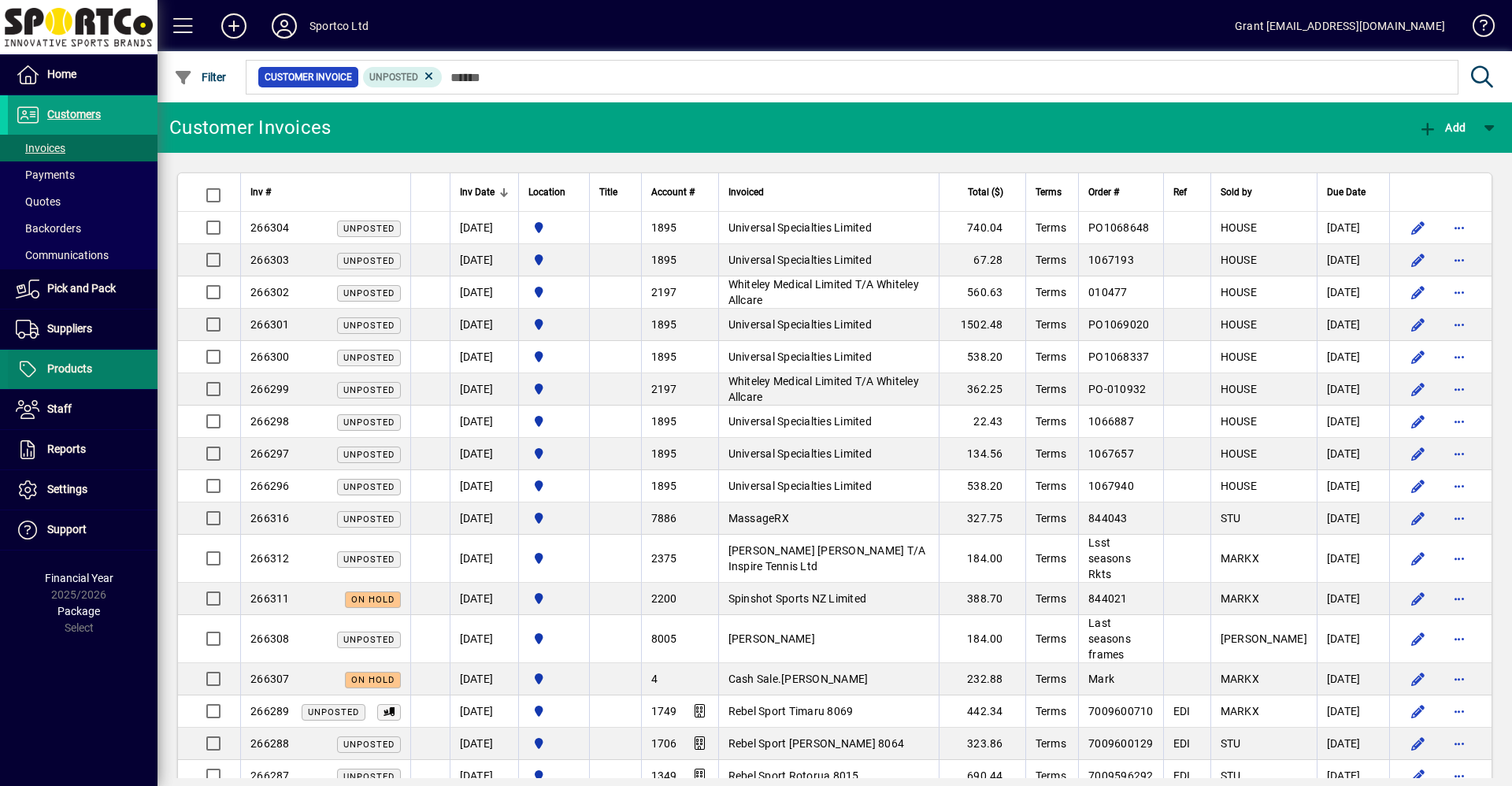
click at [65, 374] on span "Products" at bounding box center [69, 368] width 45 height 12
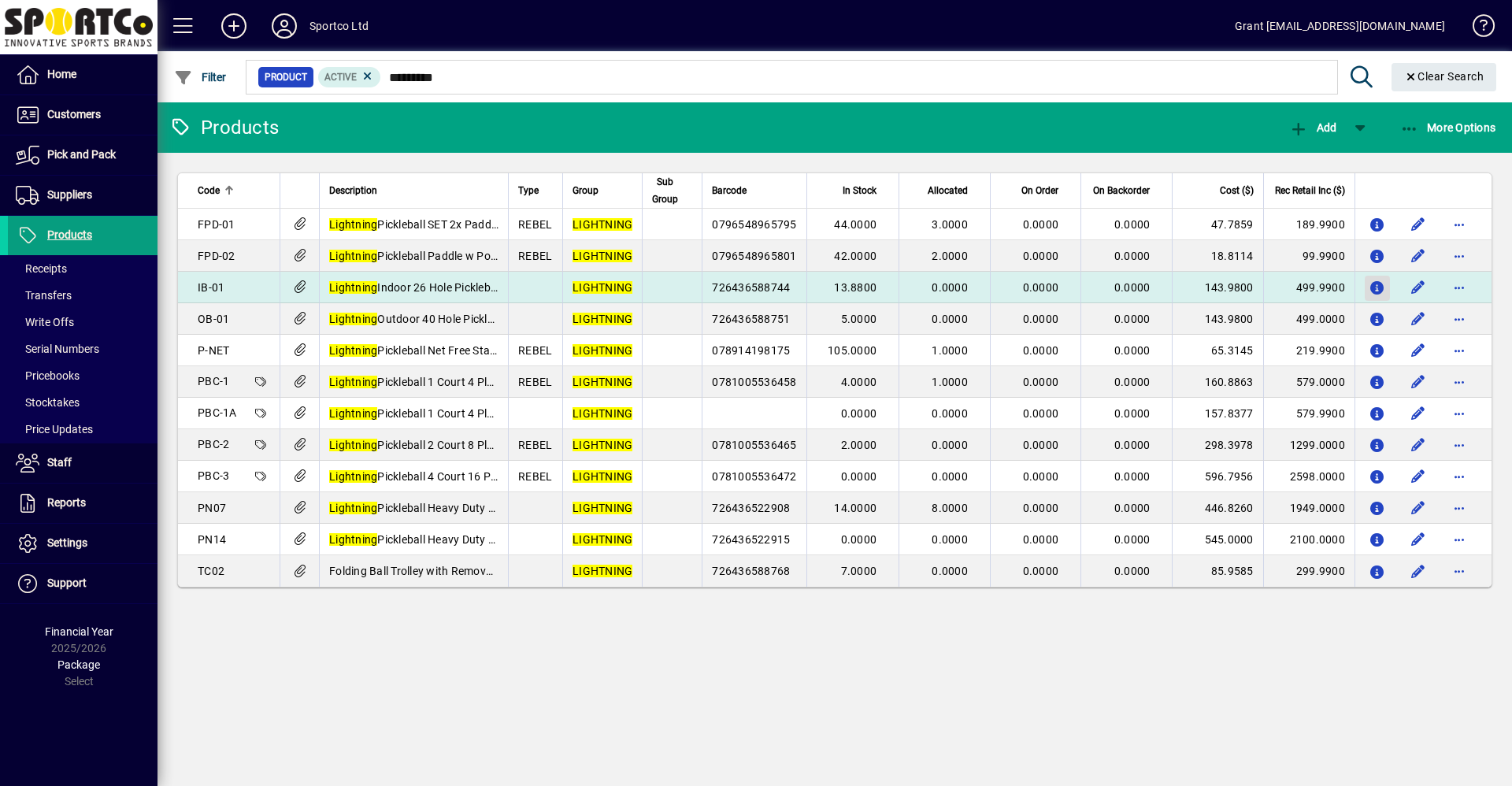
click at [1378, 286] on icon "button" at bounding box center [1378, 288] width 17 height 13
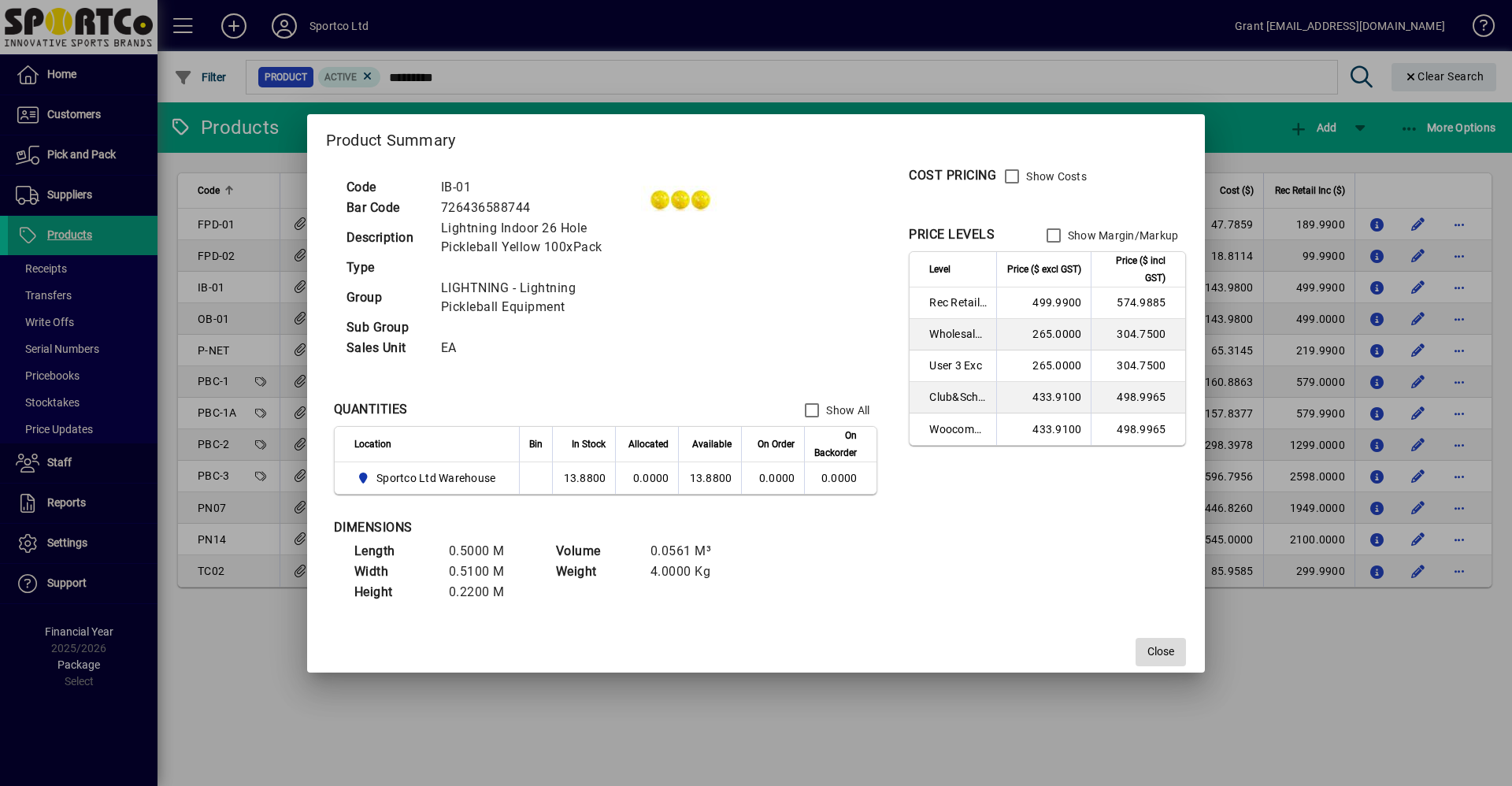
click at [1158, 652] on span "Close" at bounding box center [1161, 653] width 27 height 17
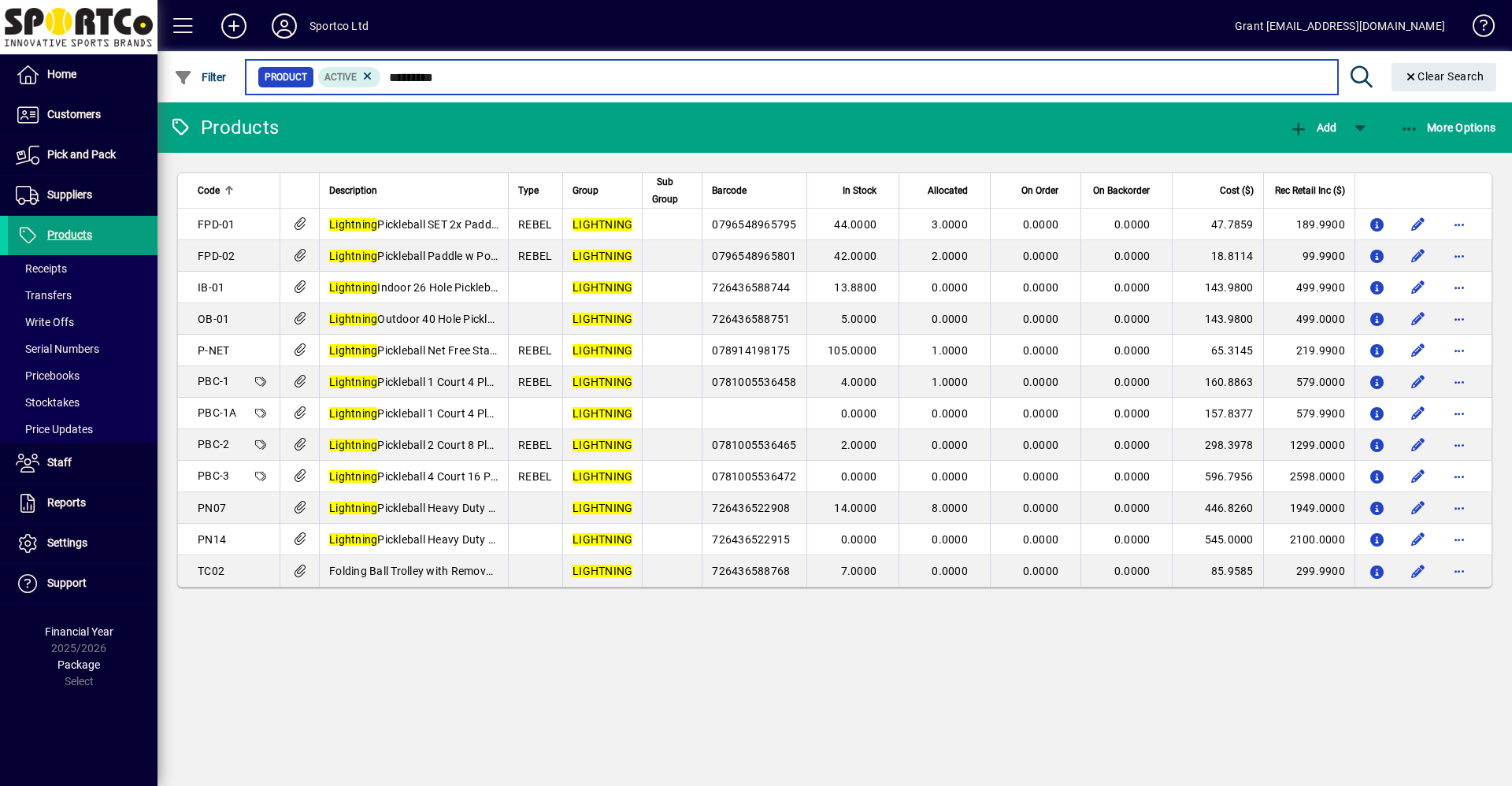
drag, startPoint x: 389, startPoint y: 76, endPoint x: 536, endPoint y: 76, distance: 147.0
click at [534, 76] on input "*********" at bounding box center [852, 76] width 943 height 22
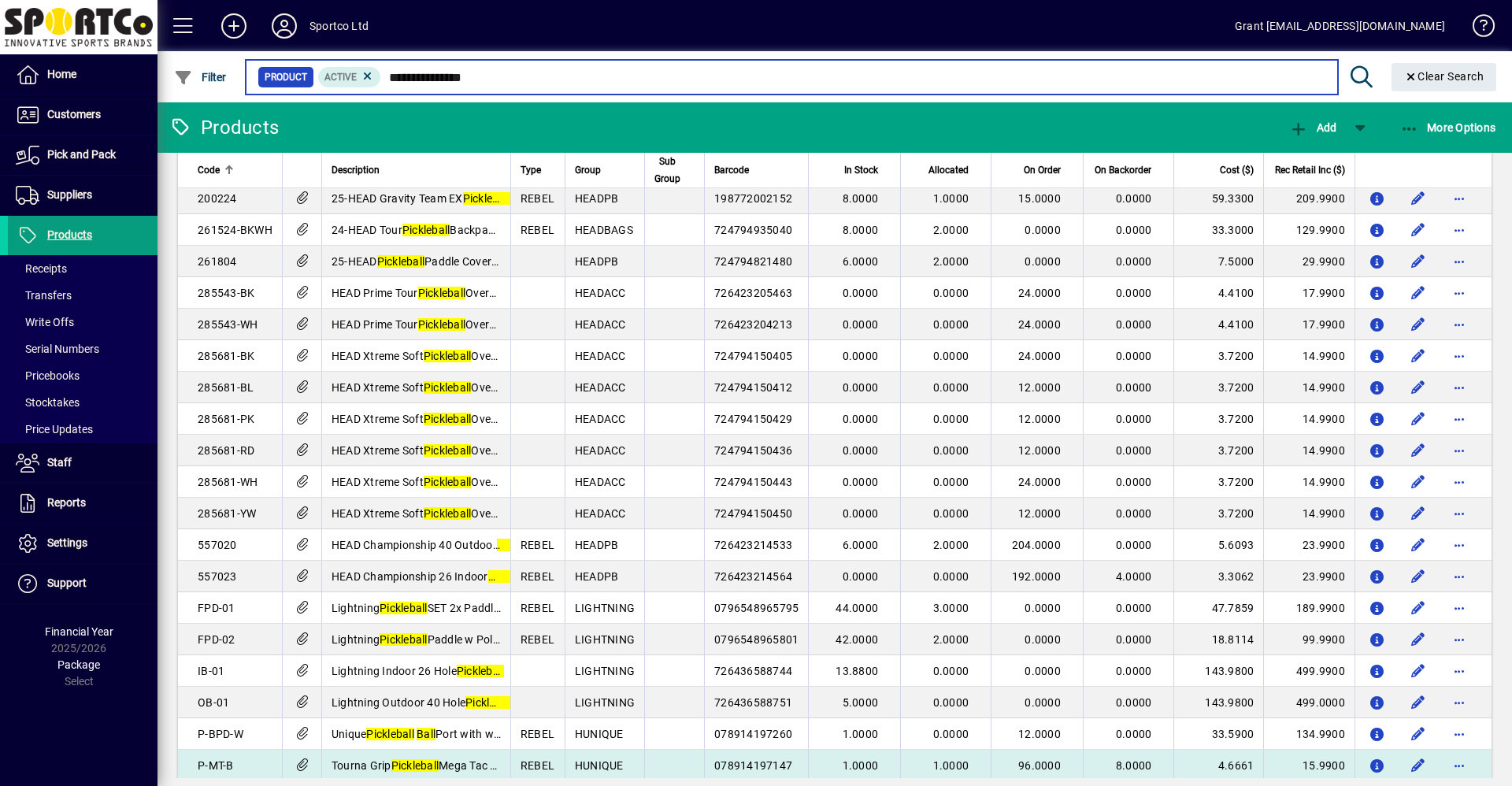
scroll to position [270, 0]
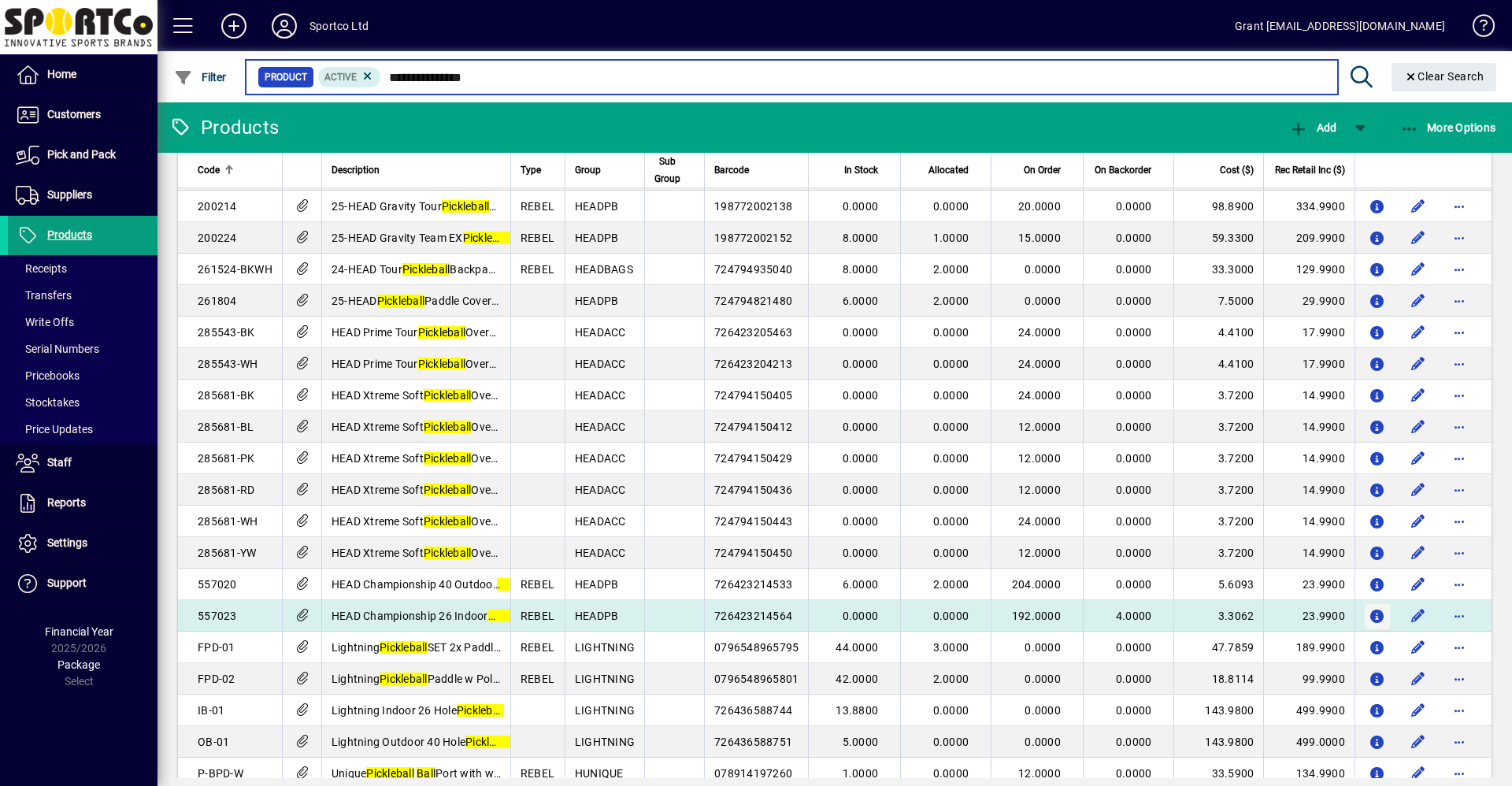
type input "**********"
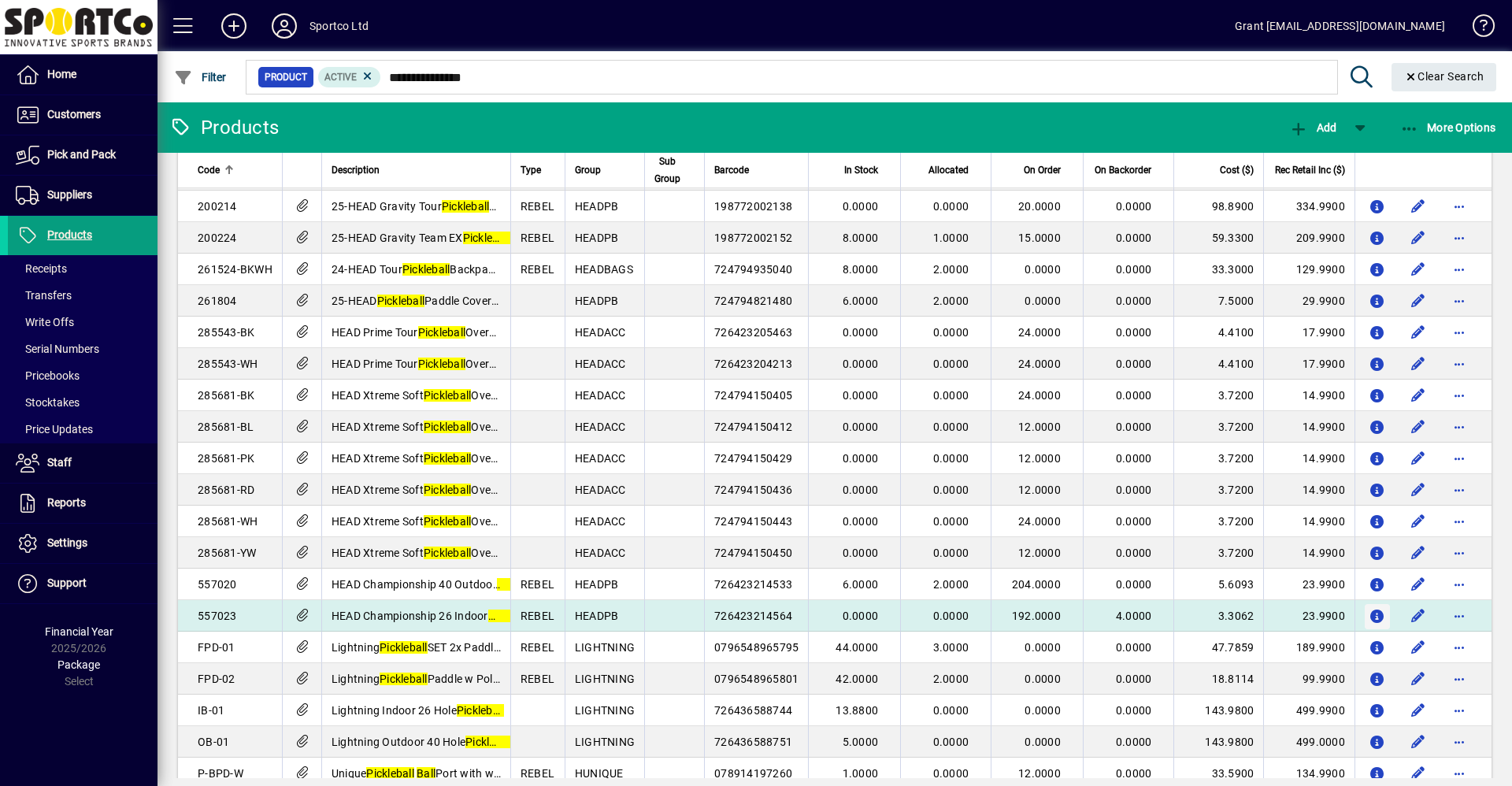
click at [1369, 616] on icon "button" at bounding box center [1378, 617] width 17 height 13
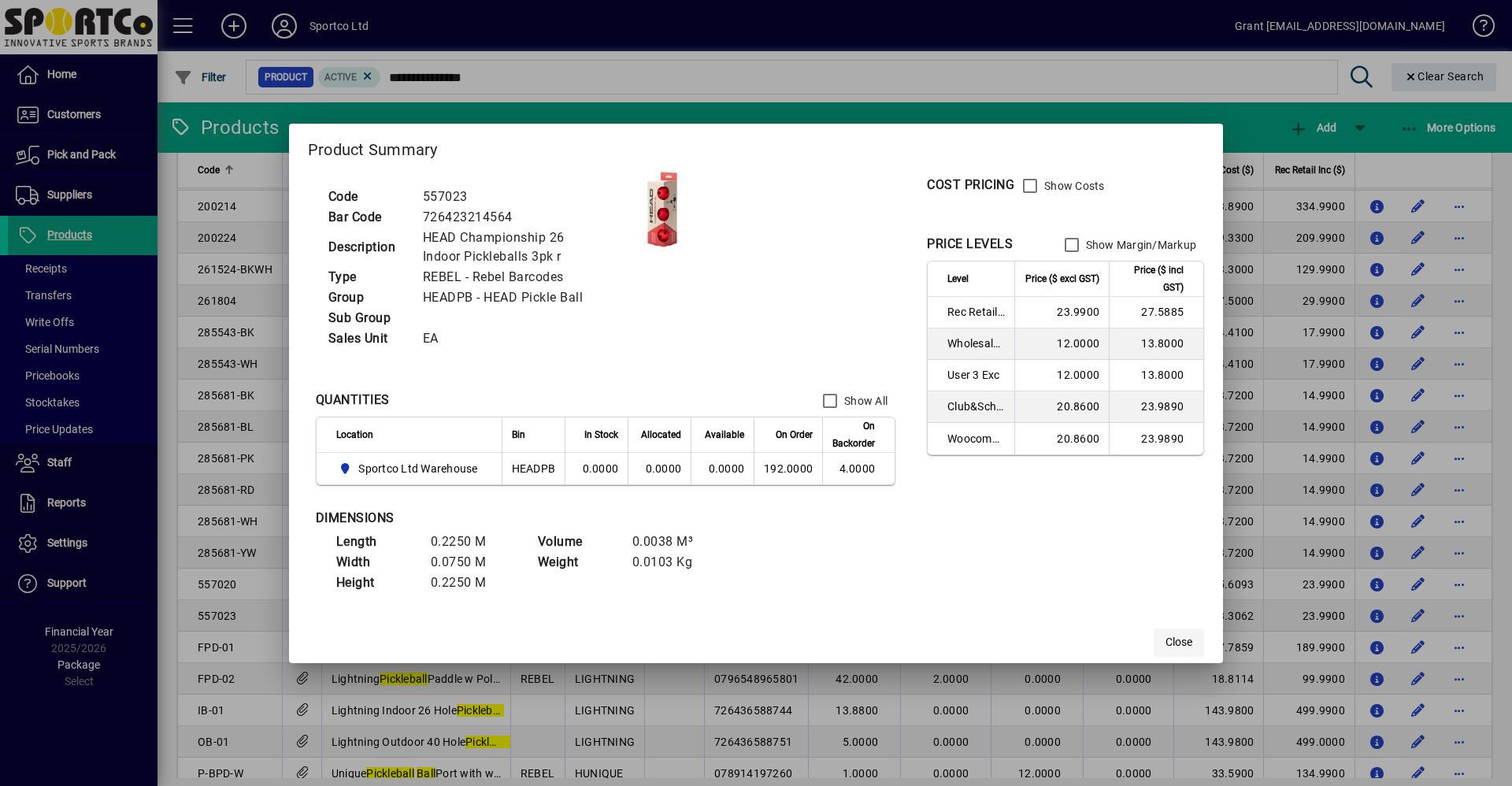
click at [1182, 643] on span "Close" at bounding box center [1179, 643] width 27 height 17
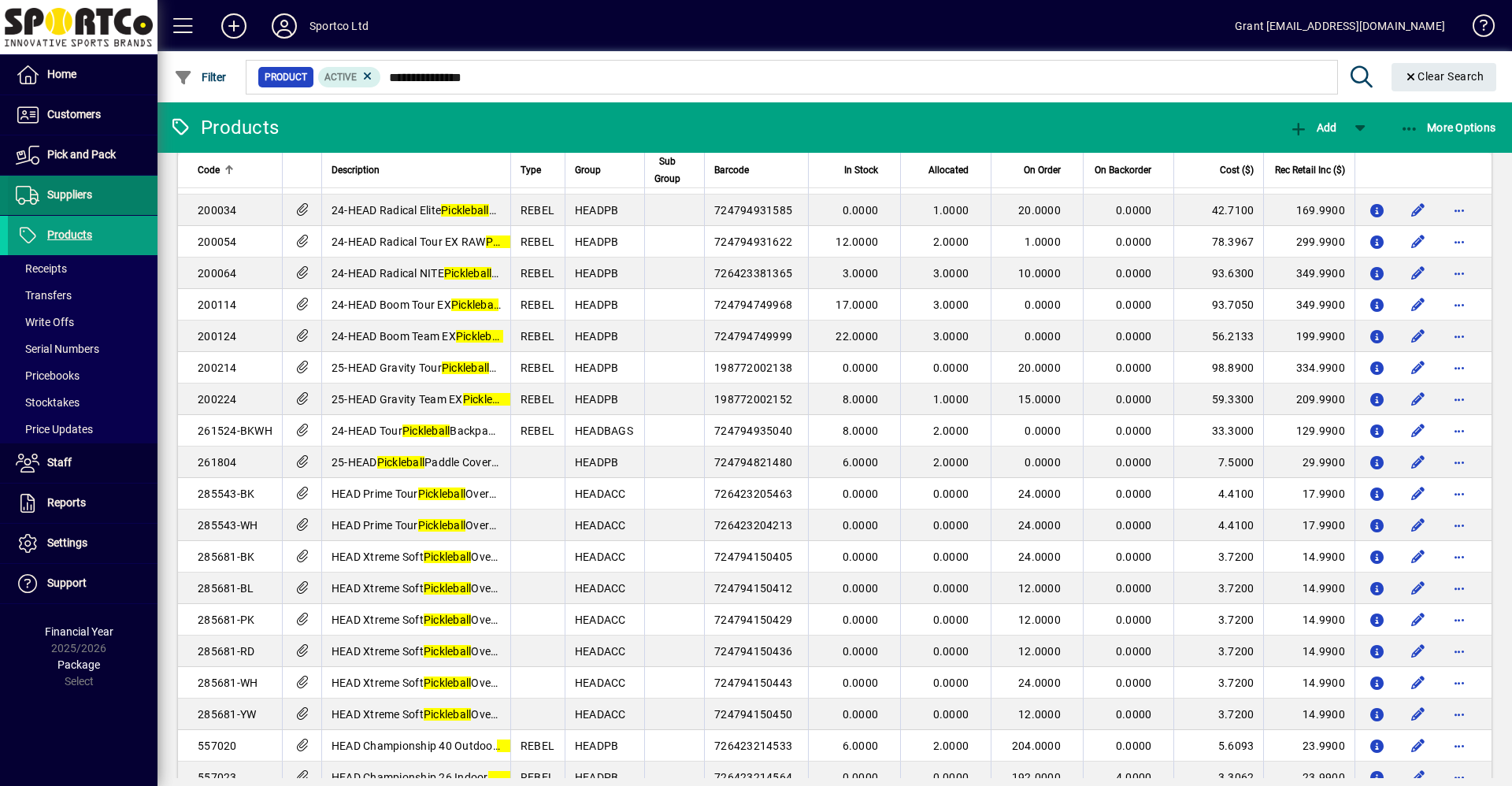
scroll to position [0, 0]
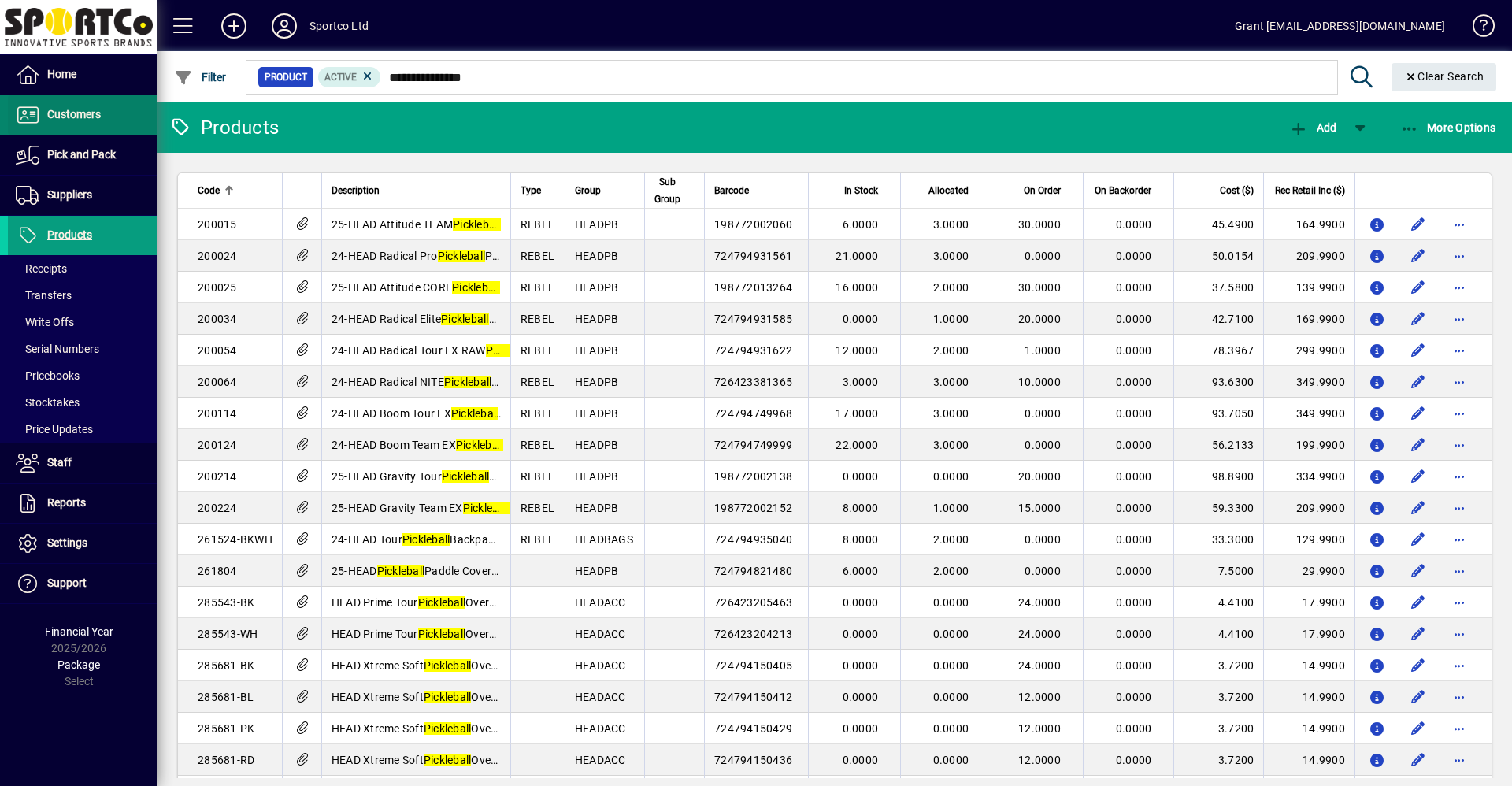
click at [81, 116] on span "Customers" at bounding box center [73, 114] width 53 height 12
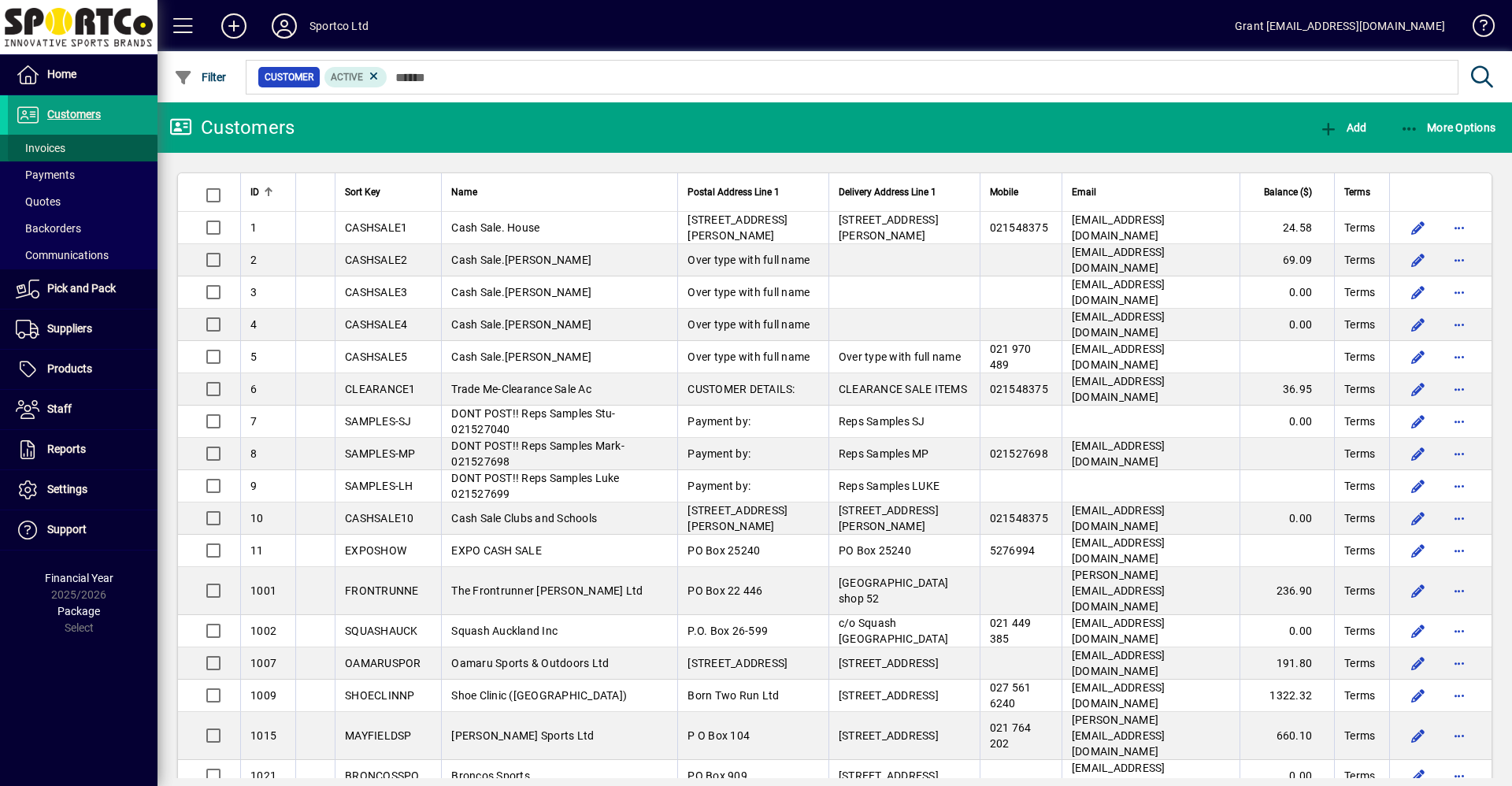
click at [41, 155] on span "Invoices" at bounding box center [36, 148] width 57 height 17
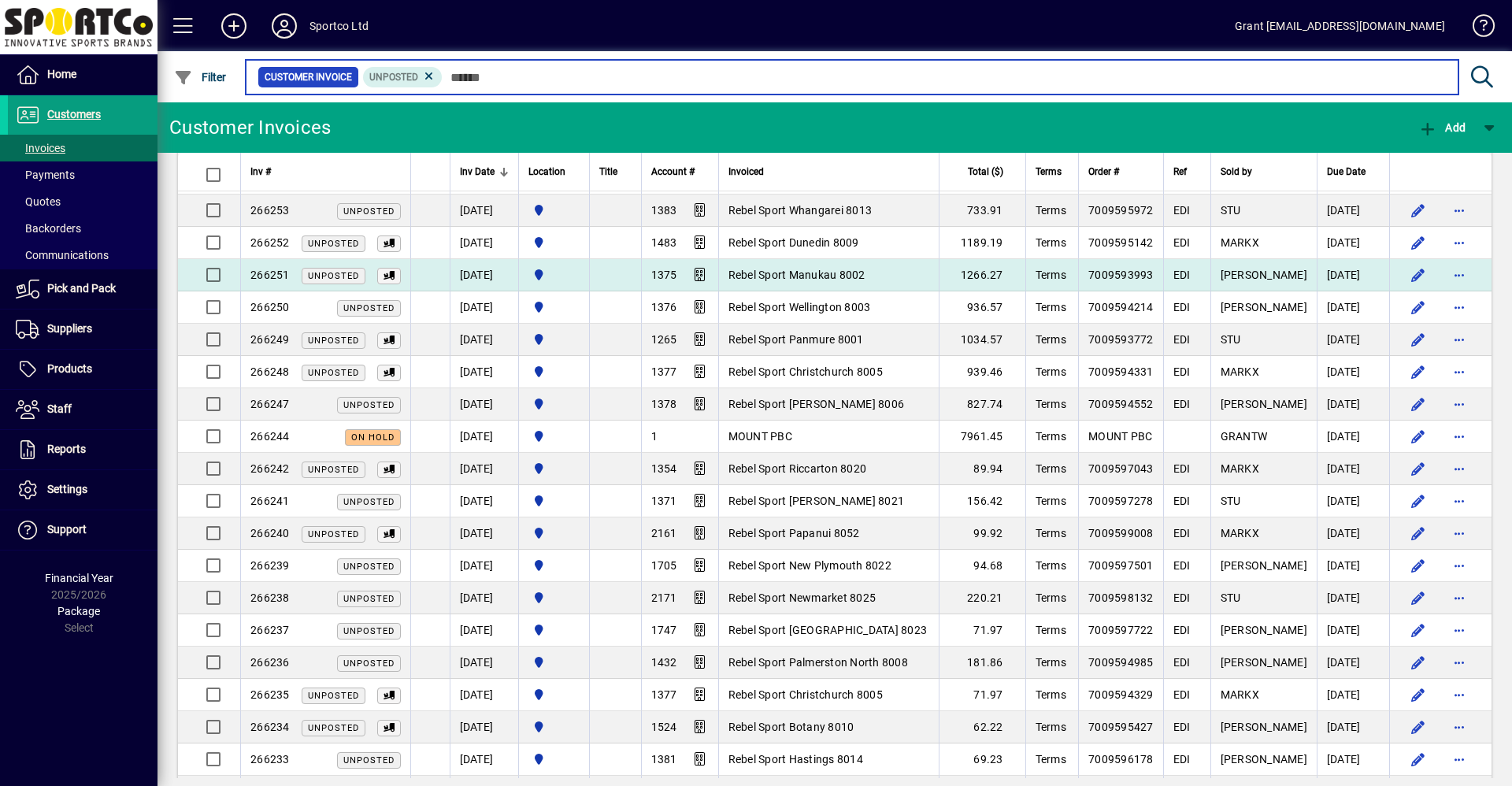
scroll to position [1734, 0]
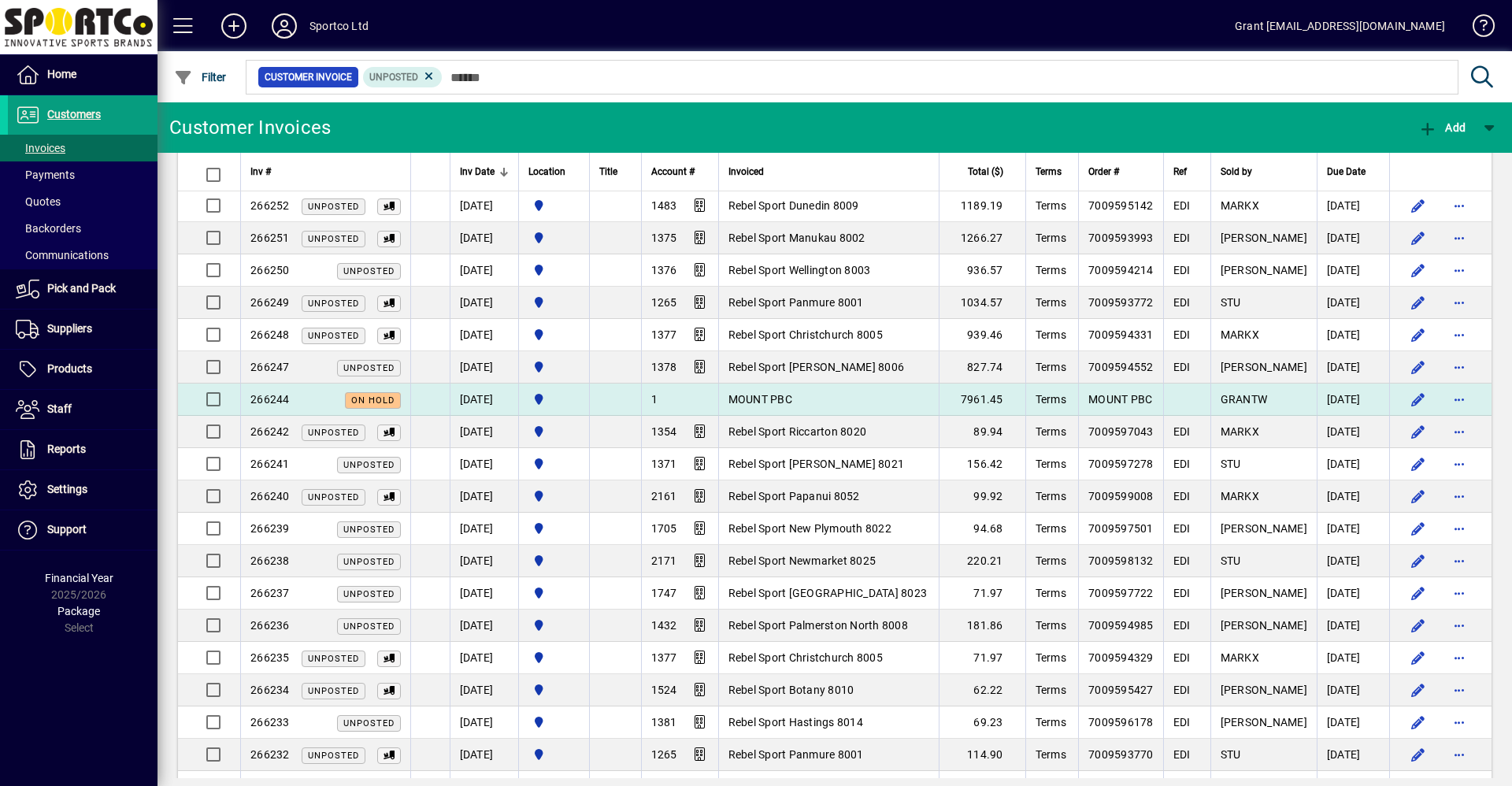
click at [782, 393] on span "MOUNT PBC" at bounding box center [760, 399] width 64 height 12
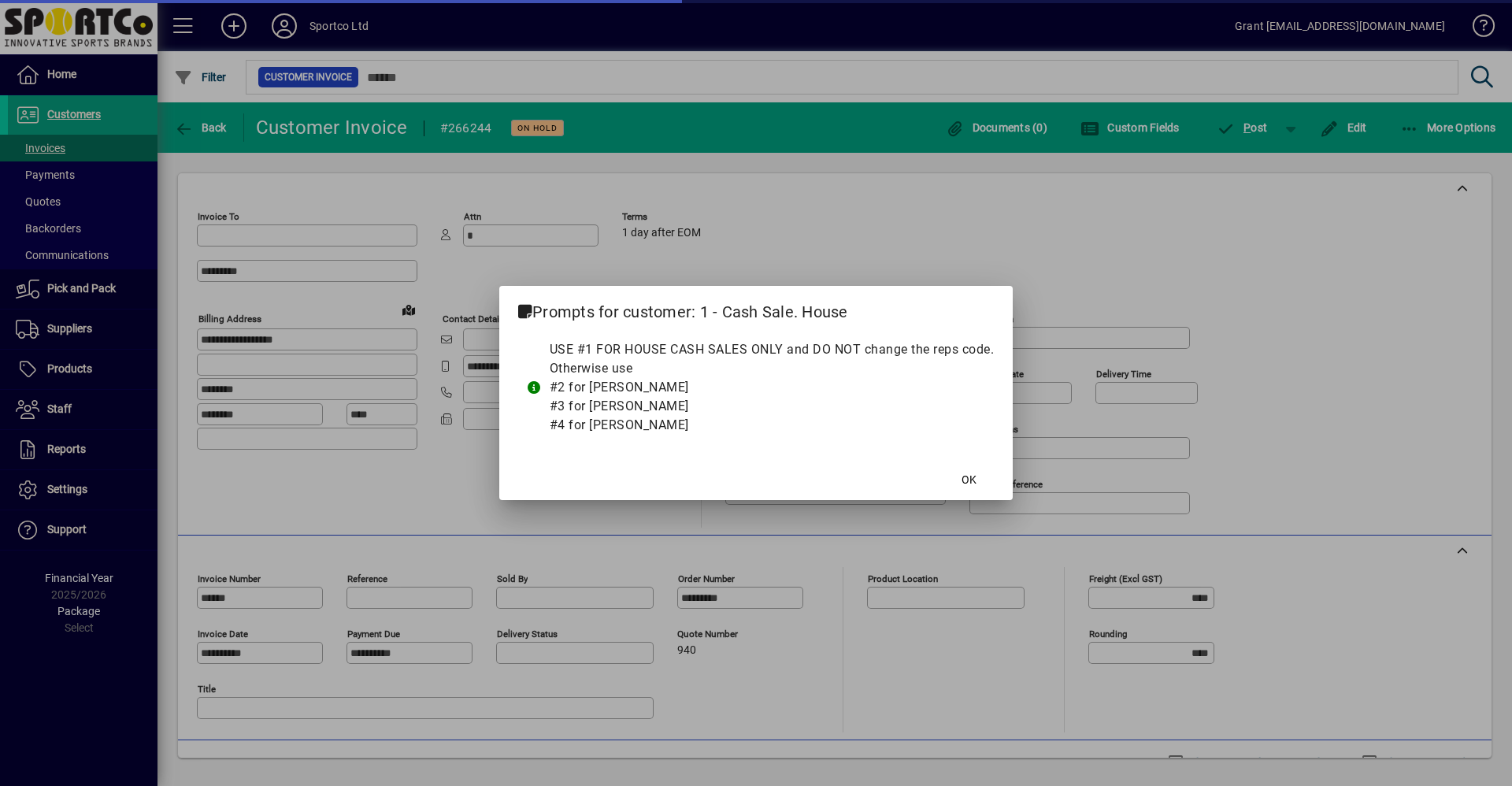
type input "**********"
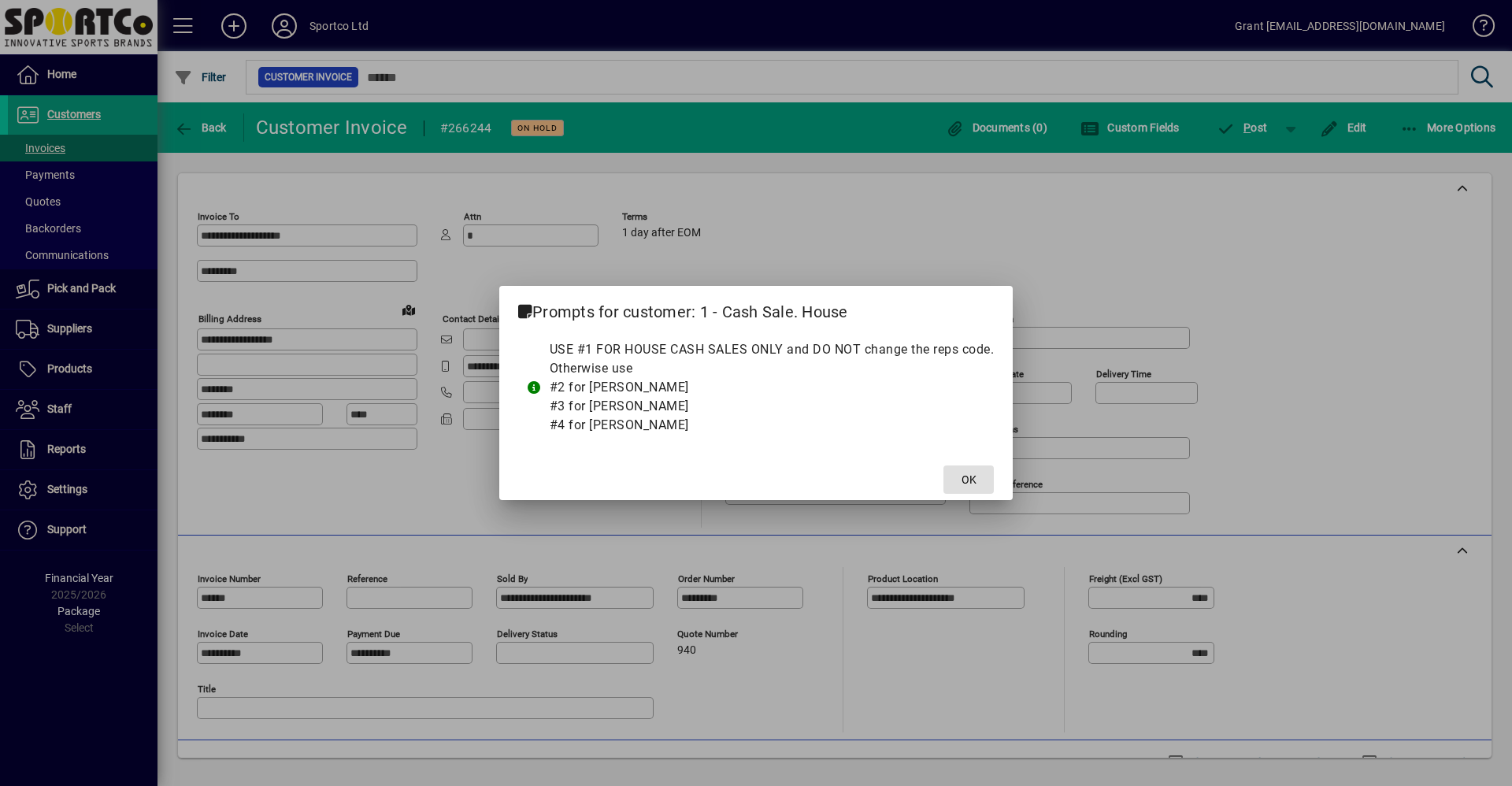
click at [970, 483] on span "OK" at bounding box center [970, 481] width 15 height 17
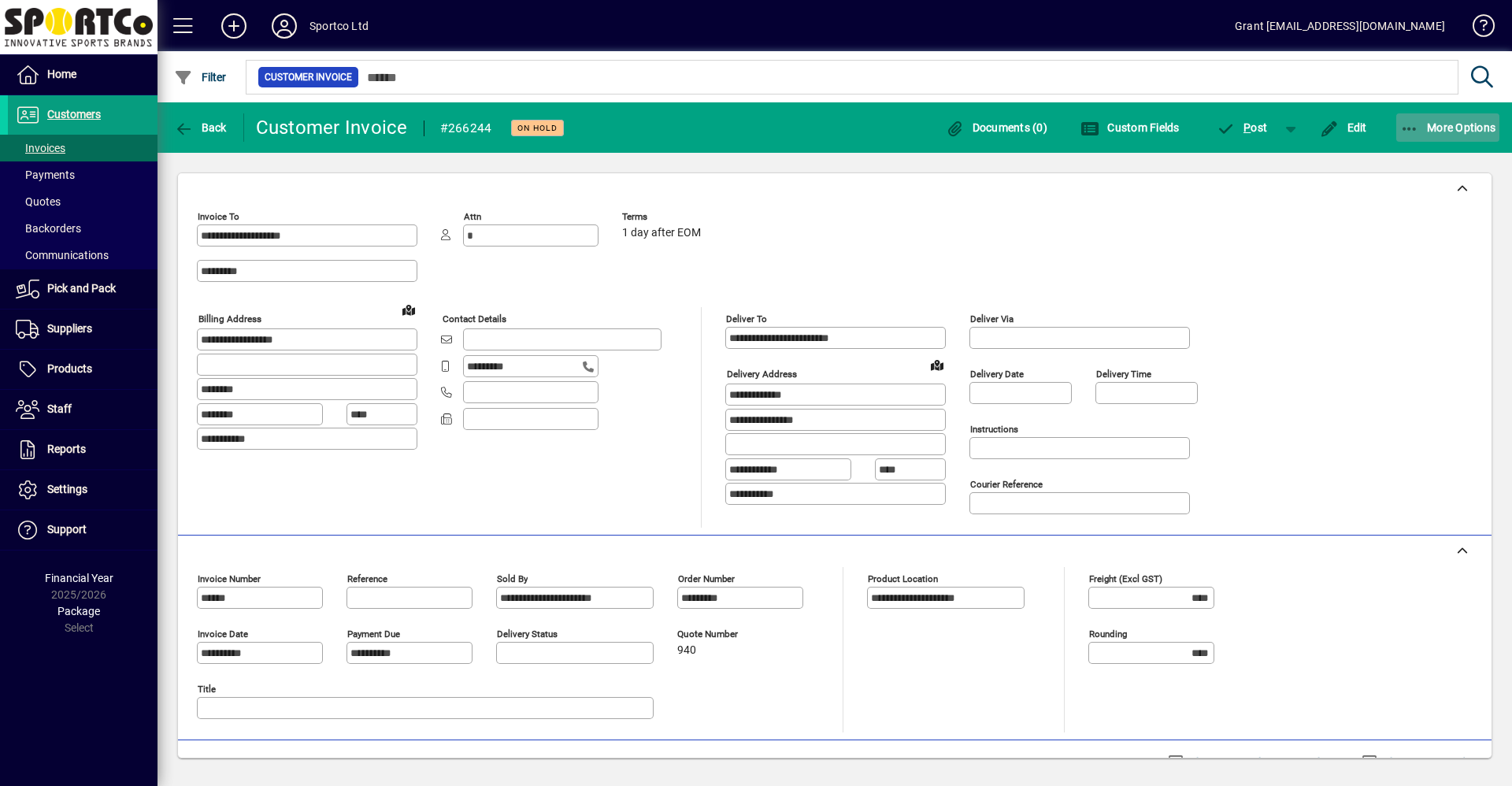
click at [1459, 131] on span "More Options" at bounding box center [1448, 127] width 96 height 12
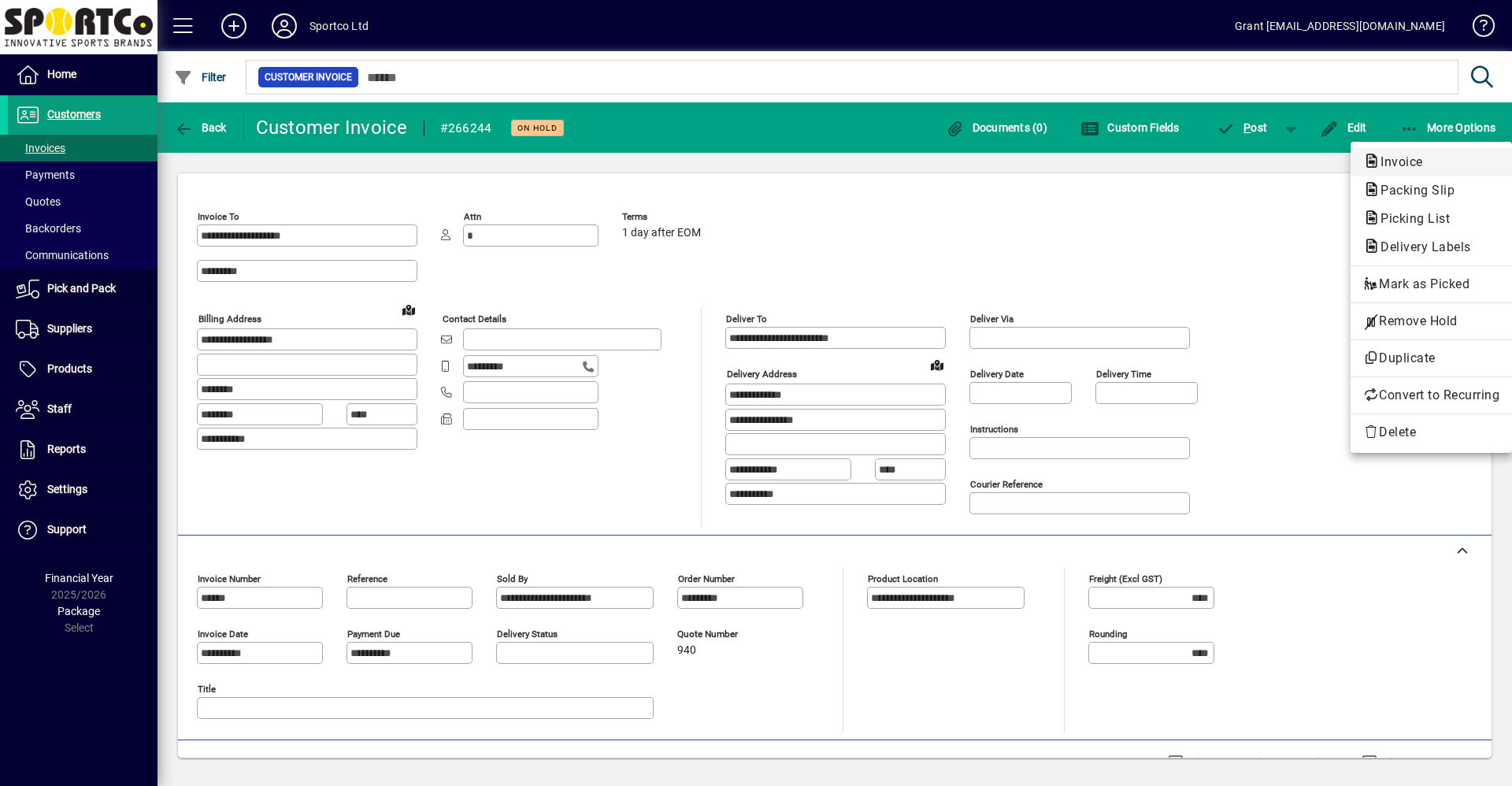
click at [1408, 164] on span "Invoice" at bounding box center [1397, 162] width 68 height 15
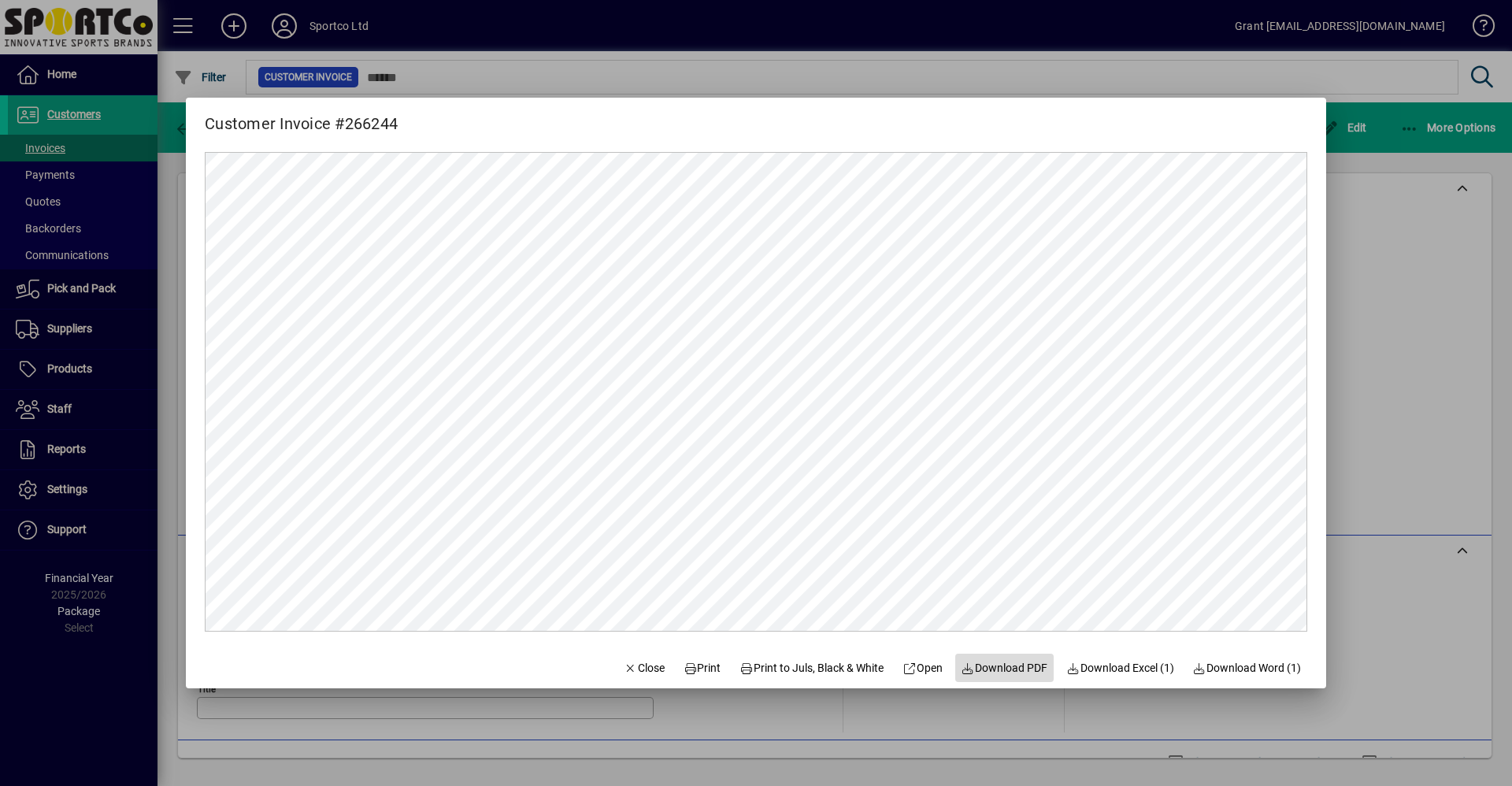
click at [990, 669] on span "Download PDF" at bounding box center [1005, 669] width 86 height 17
drag, startPoint x: 1391, startPoint y: 300, endPoint x: 1398, endPoint y: 278, distance: 23.1
click at [1393, 299] on div at bounding box center [756, 393] width 1512 height 786
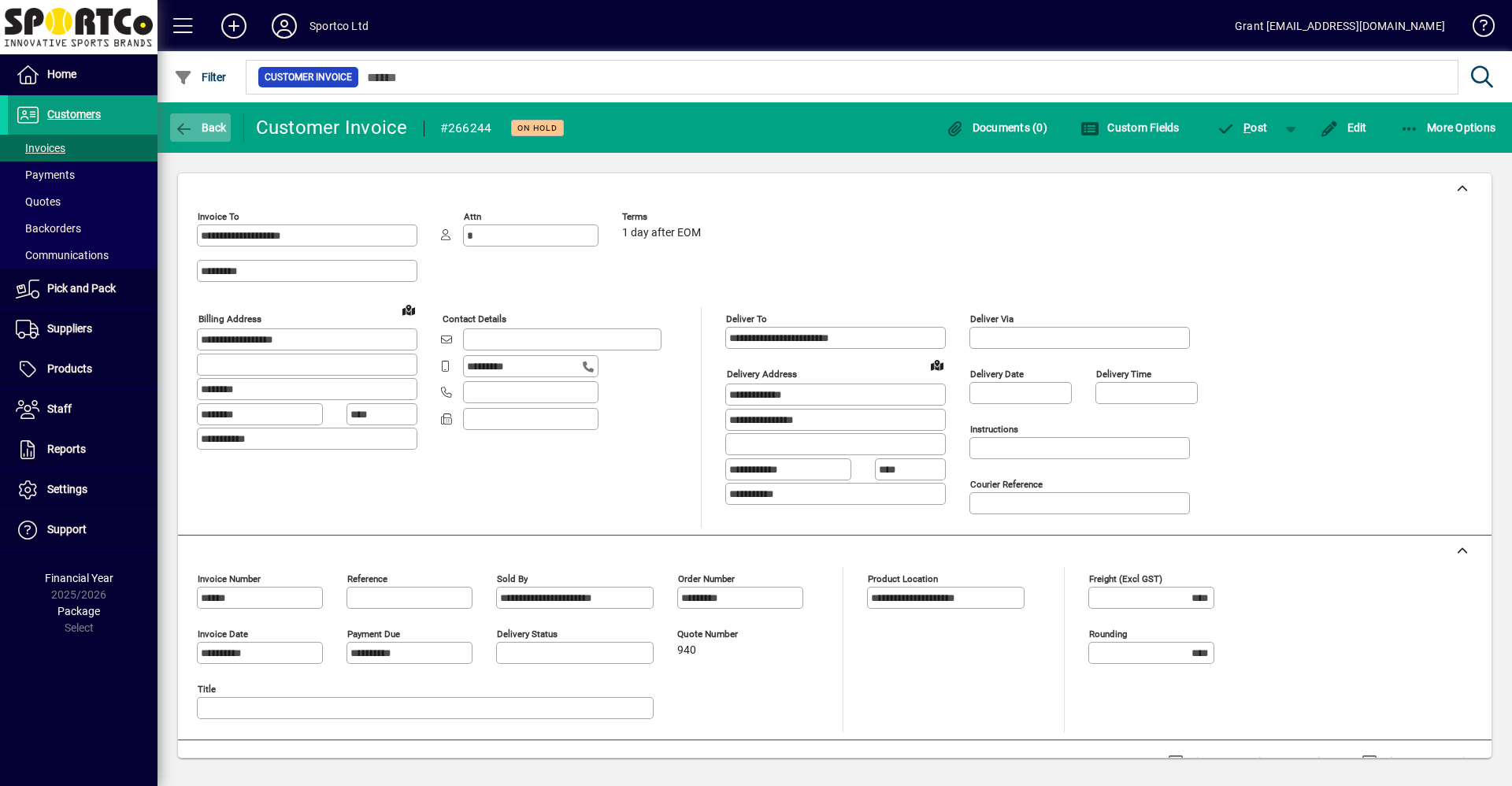
click at [198, 121] on span "Back" at bounding box center [200, 127] width 53 height 12
